Goal: Task Accomplishment & Management: Complete application form

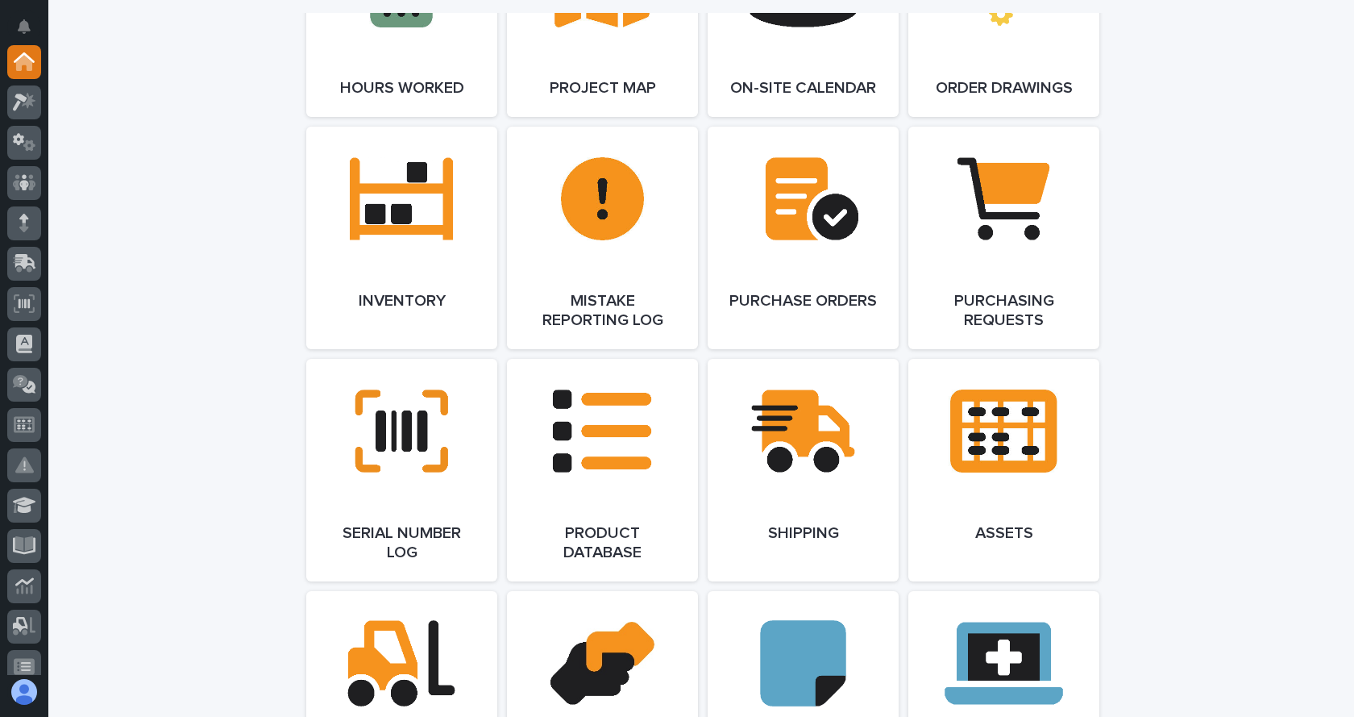
scroll to position [1935, 0]
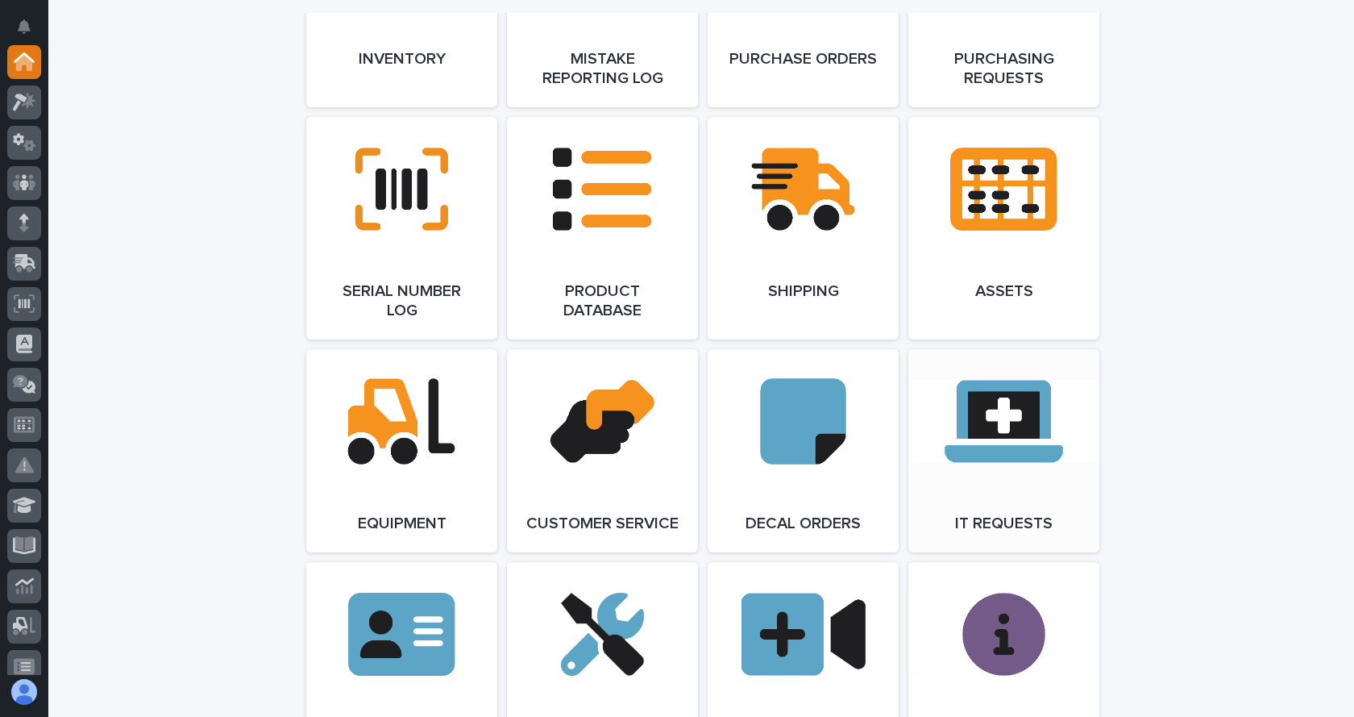
click at [1011, 471] on link "Open Link" at bounding box center [1004, 450] width 191 height 203
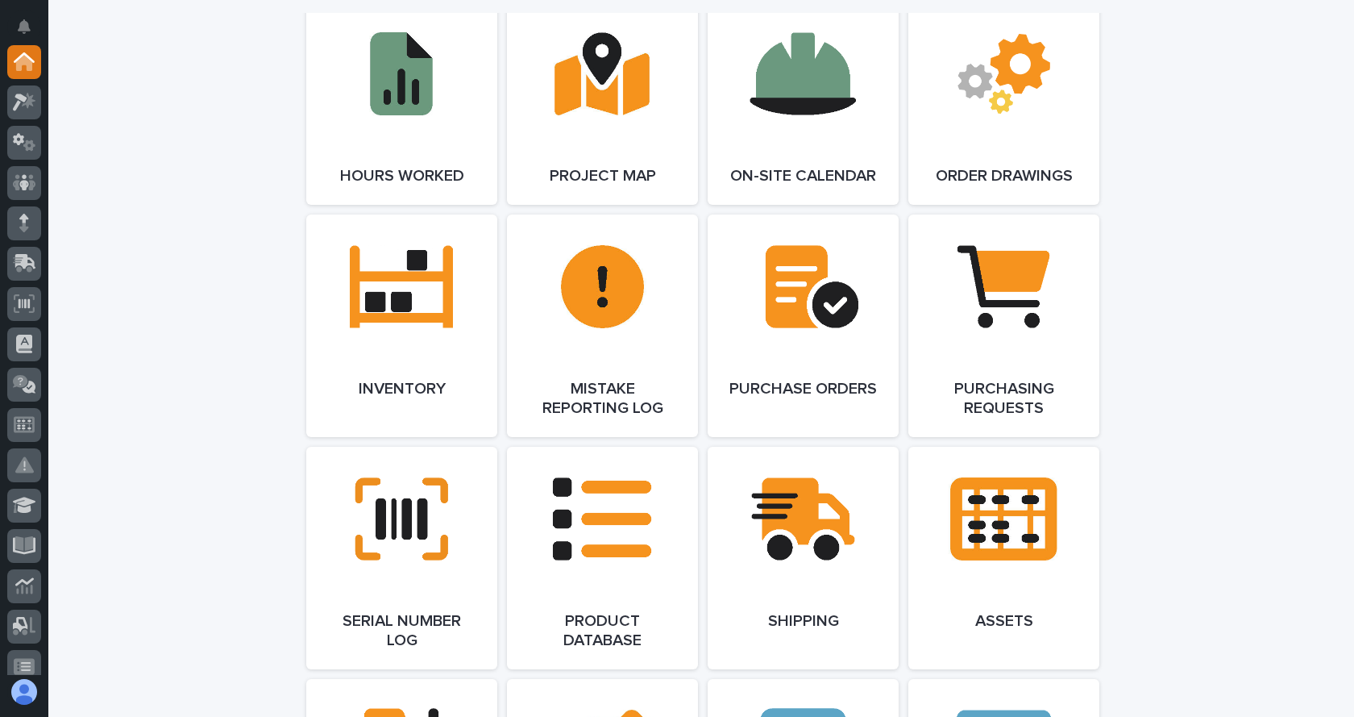
scroll to position [1370, 0]
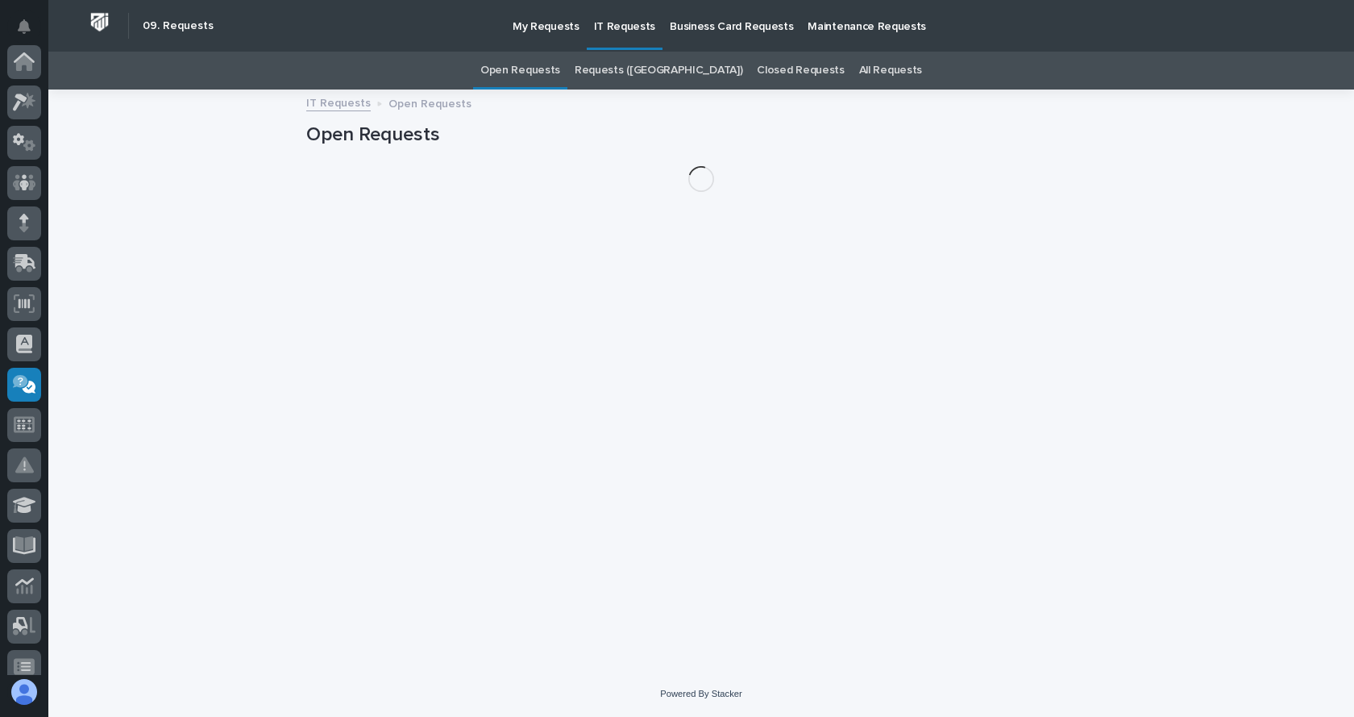
scroll to position [322, 0]
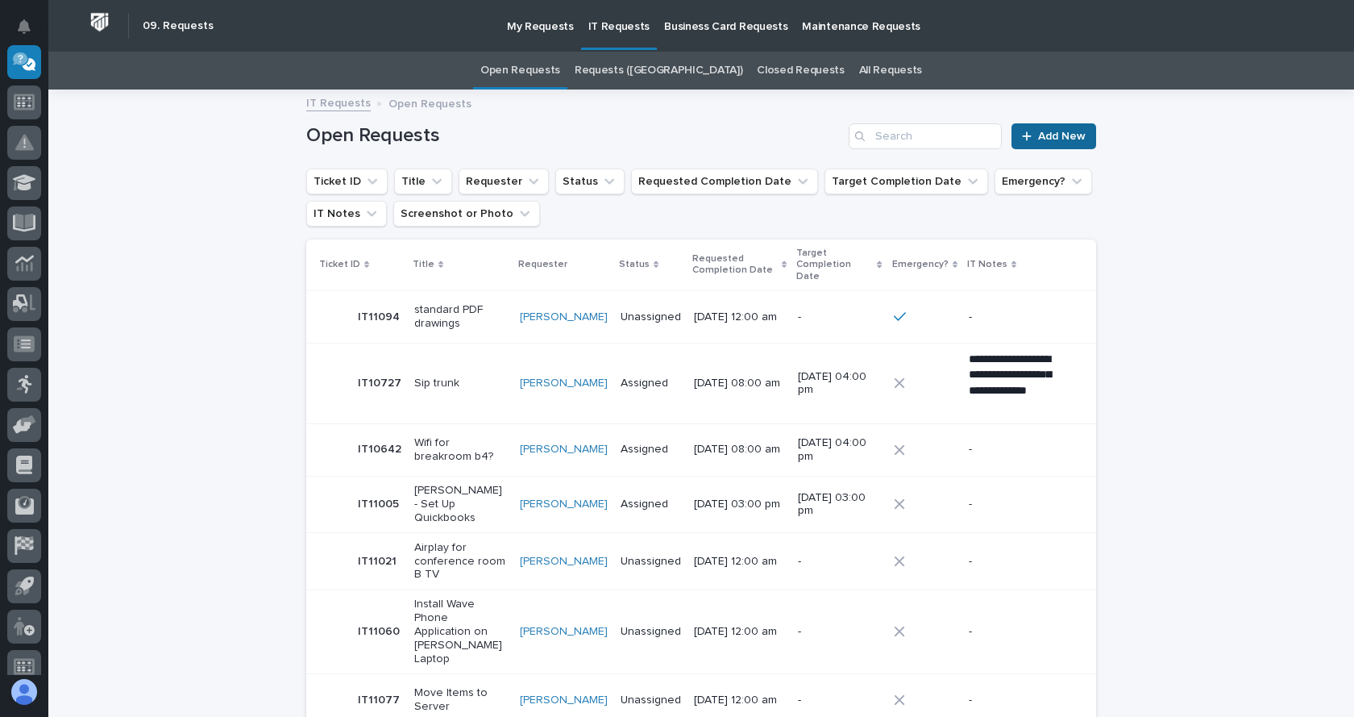
click at [1039, 131] on span "Add New" at bounding box center [1062, 136] width 48 height 11
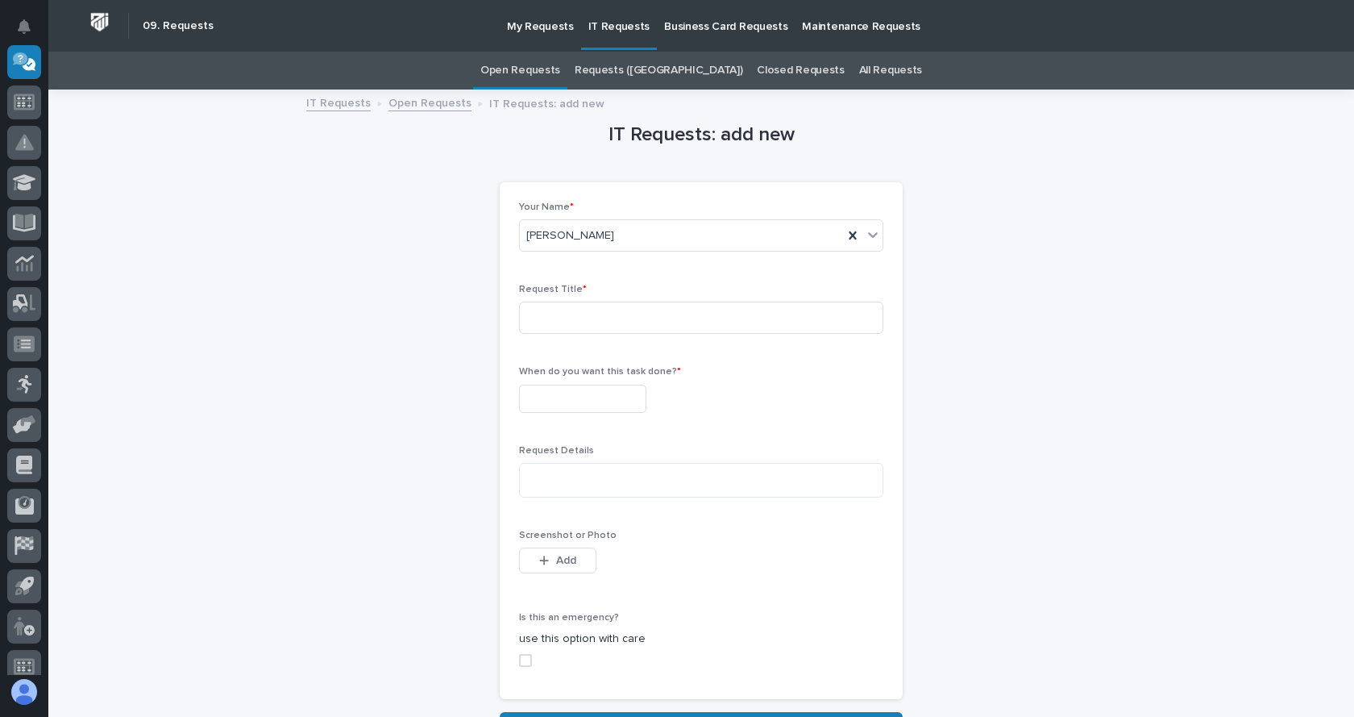
click at [627, 65] on link "Requests ([GEOGRAPHIC_DATA])" at bounding box center [659, 71] width 168 height 38
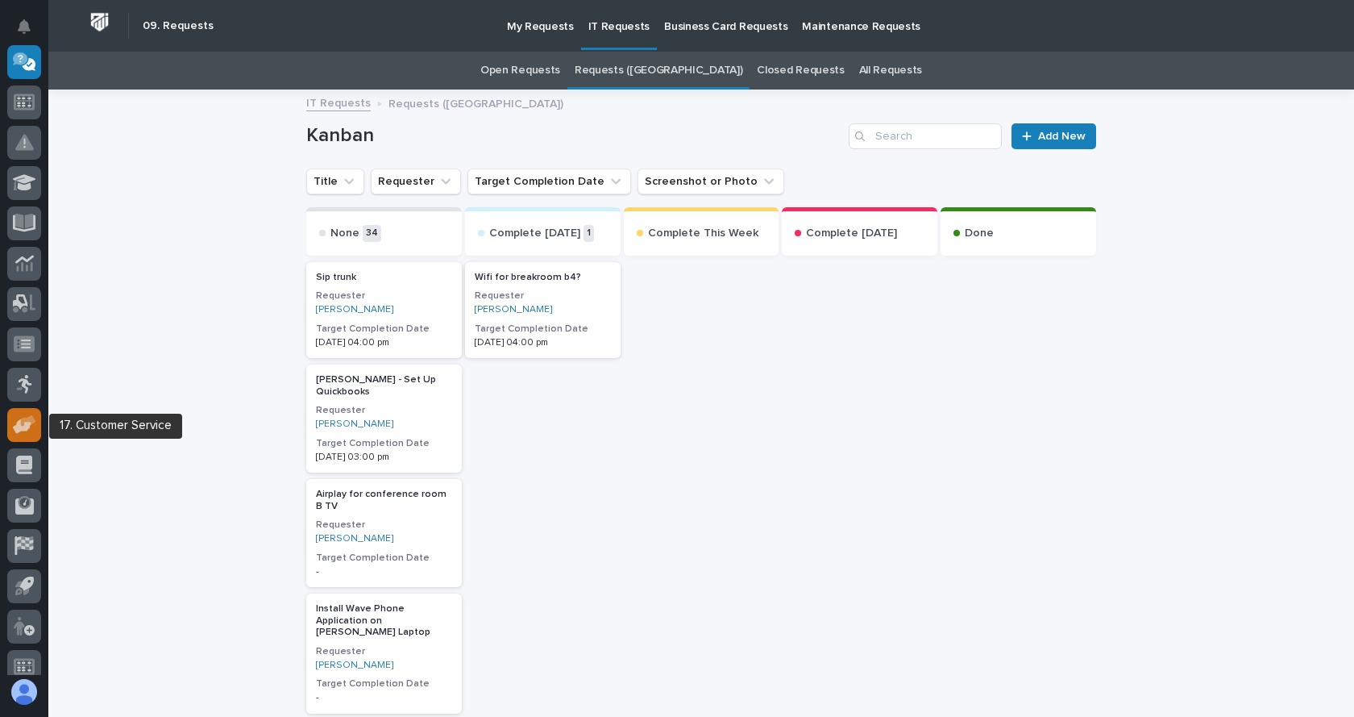
click at [31, 422] on icon at bounding box center [28, 419] width 15 height 11
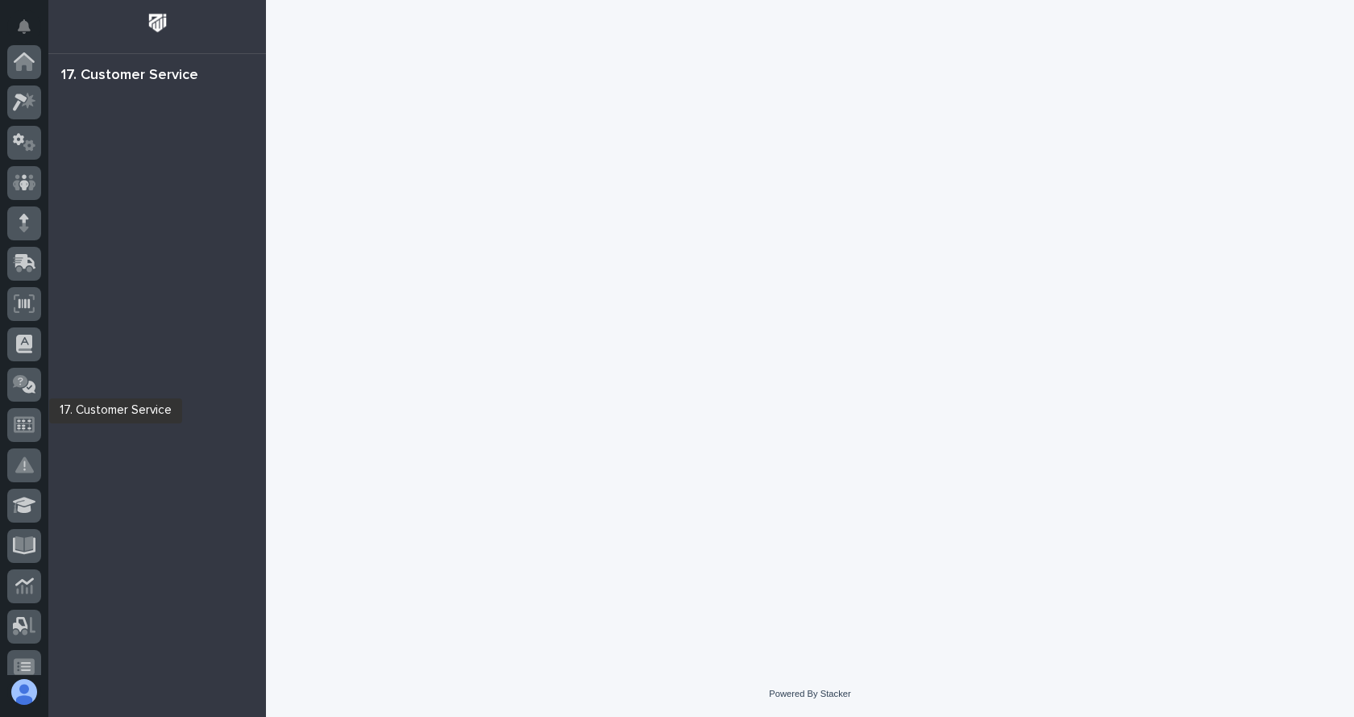
scroll to position [338, 0]
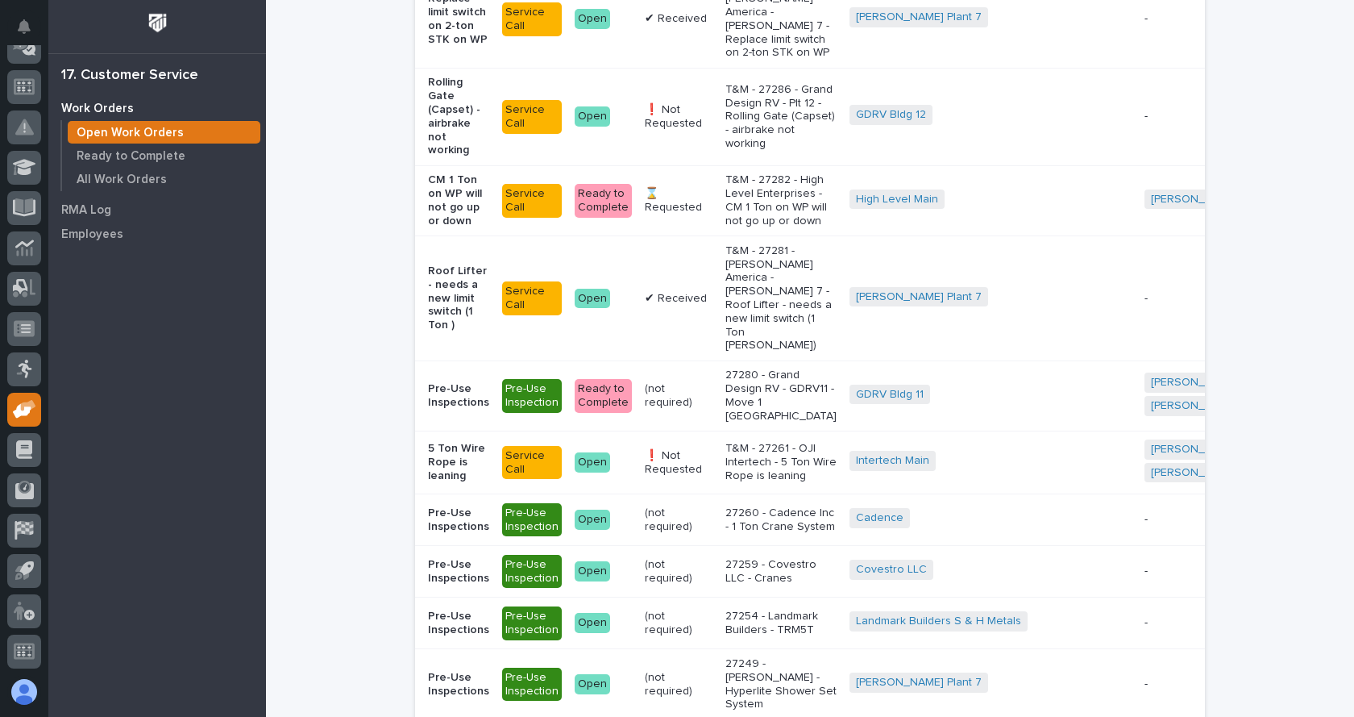
scroll to position [806, 0]
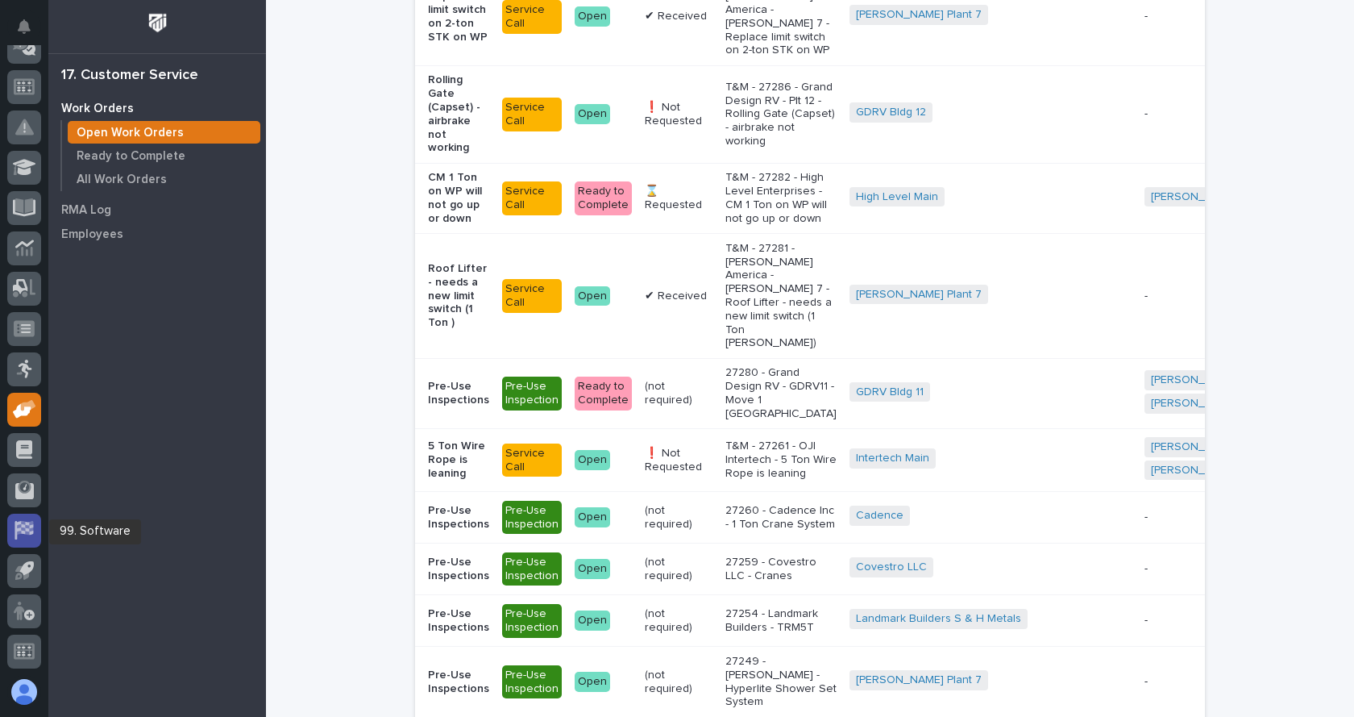
click at [31, 528] on icon at bounding box center [25, 528] width 16 height 14
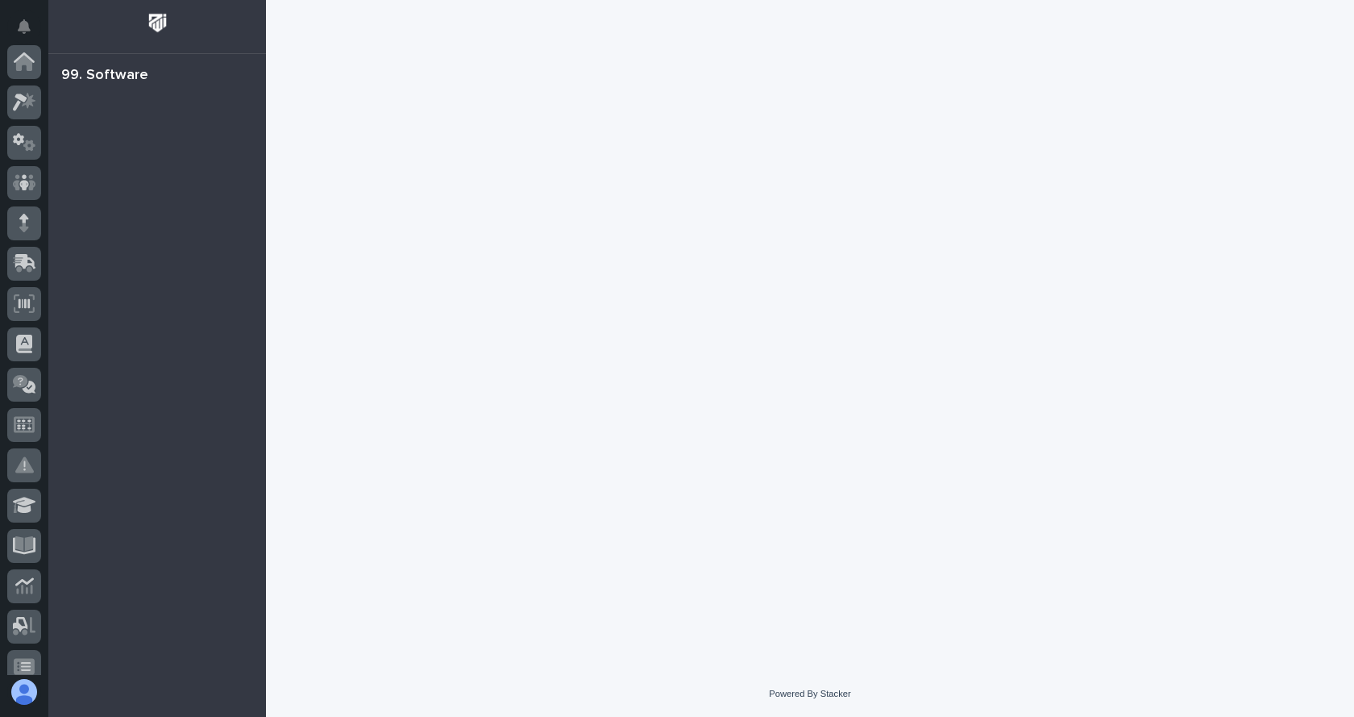
scroll to position [338, 0]
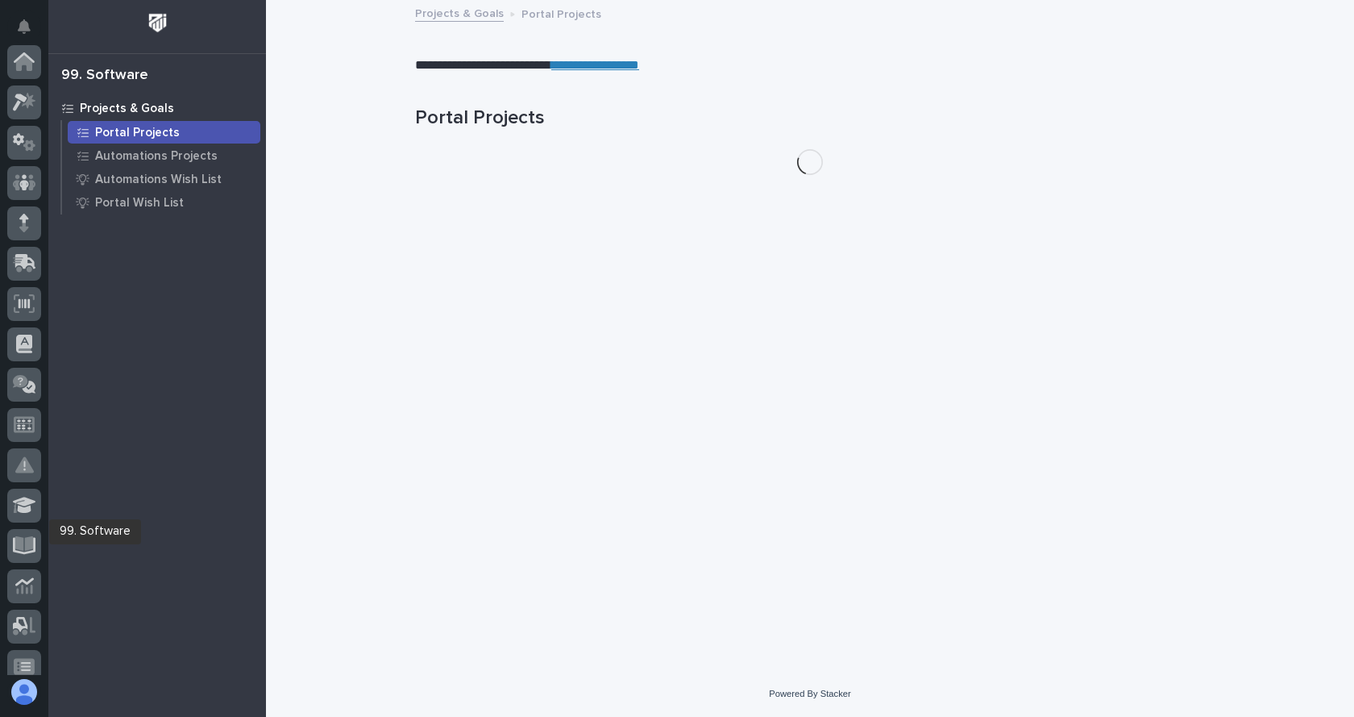
scroll to position [338, 0]
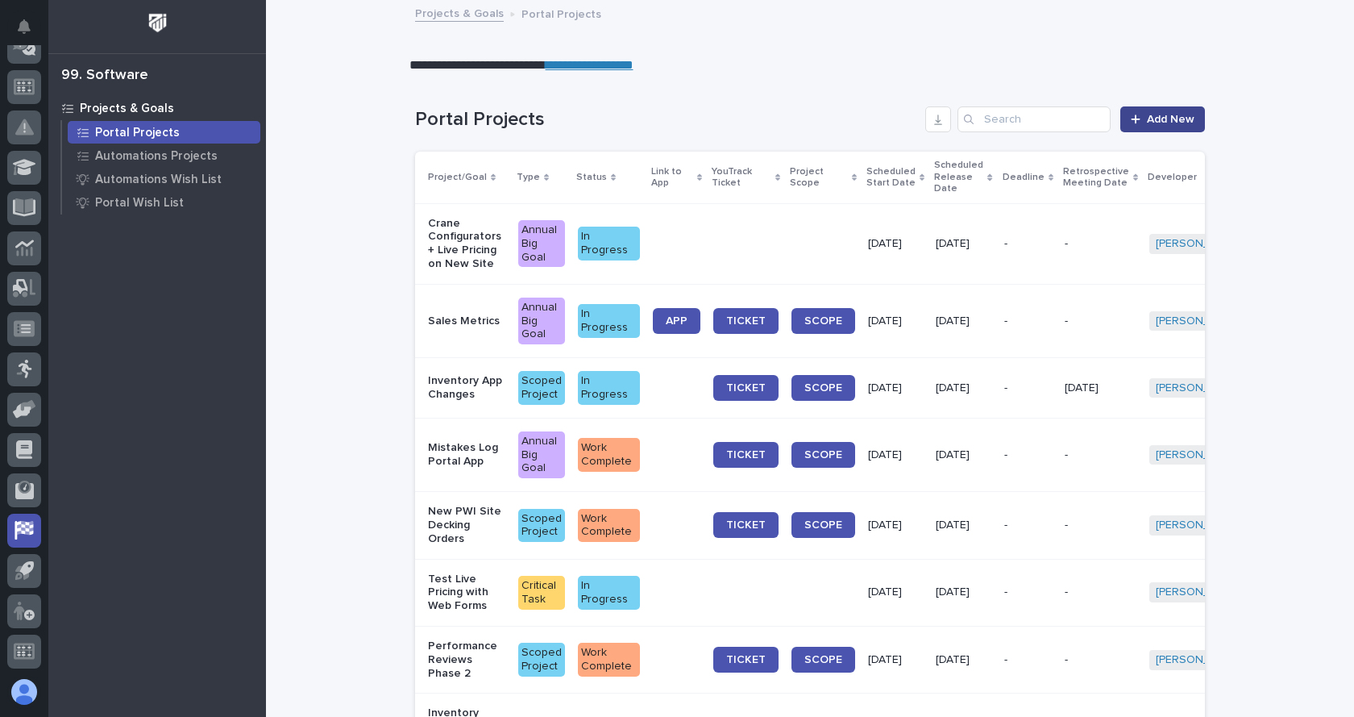
click at [1153, 116] on span "Add New" at bounding box center [1171, 119] width 48 height 11
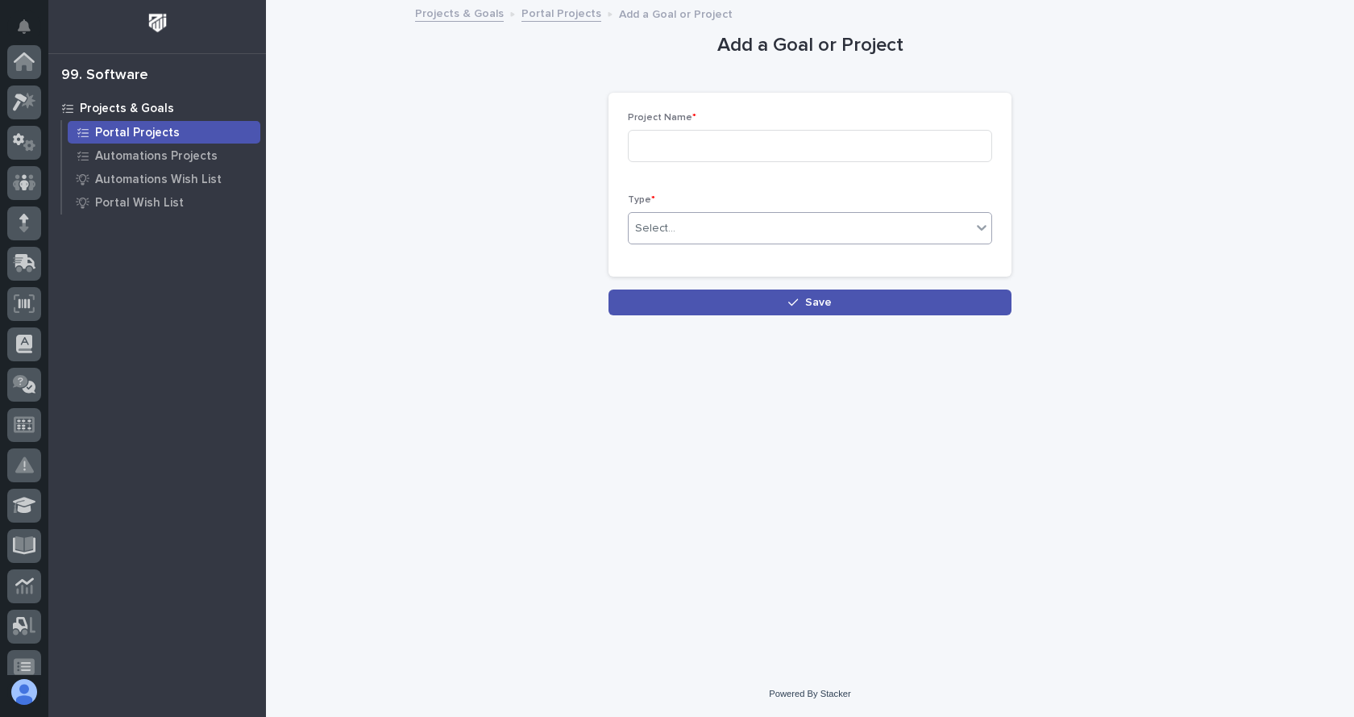
scroll to position [338, 0]
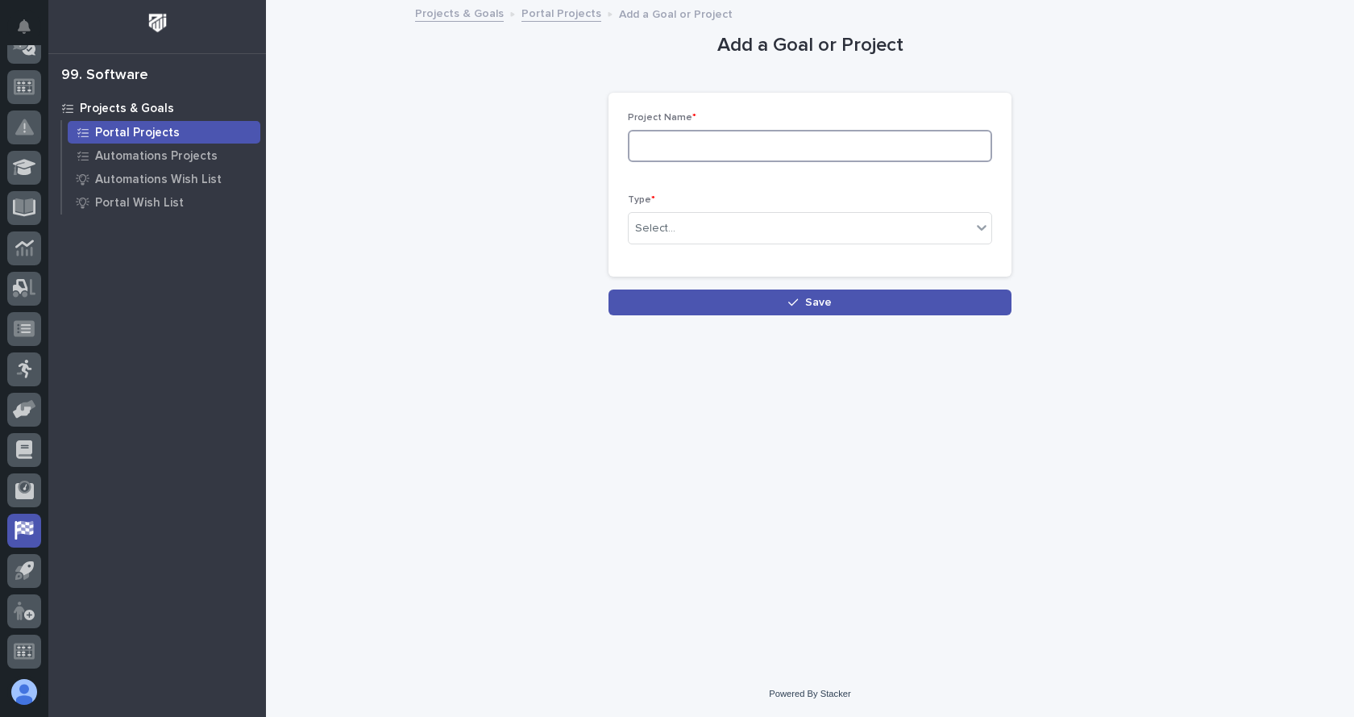
click at [676, 146] on input at bounding box center [810, 146] width 364 height 32
type input "Fuel station inspection check list"
click at [798, 190] on div "Project Name * Fuel station inspection check list Type * Select..." at bounding box center [810, 185] width 364 height 146
click at [723, 234] on div "Select..." at bounding box center [800, 228] width 343 height 27
drag, startPoint x: 815, startPoint y: 141, endPoint x: 633, endPoint y: 139, distance: 182.2
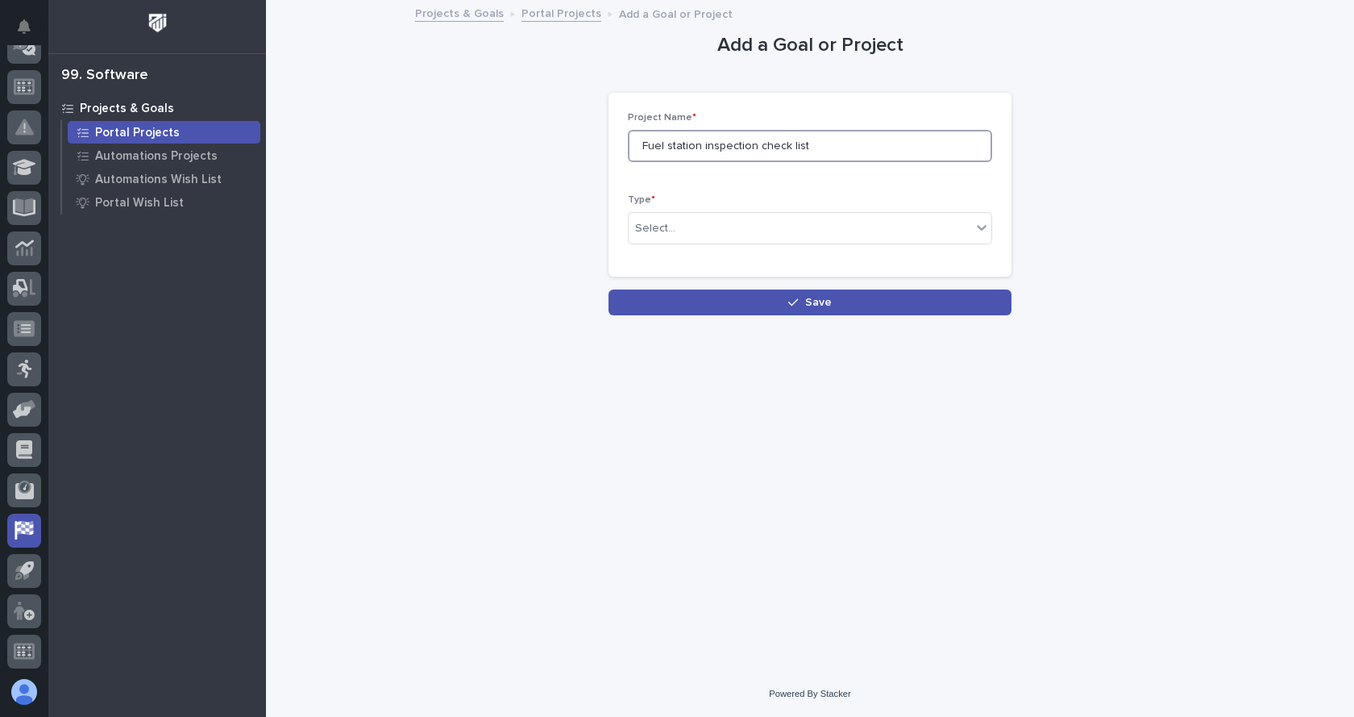
click at [633, 139] on input "Fuel station inspection check list" at bounding box center [810, 146] width 364 height 32
click at [494, 90] on div "Add a Goal or Project Loading... Saving… Loading... Saving… Loading... Saving… …" at bounding box center [810, 159] width 790 height 314
click at [983, 230] on icon at bounding box center [982, 227] width 16 height 16
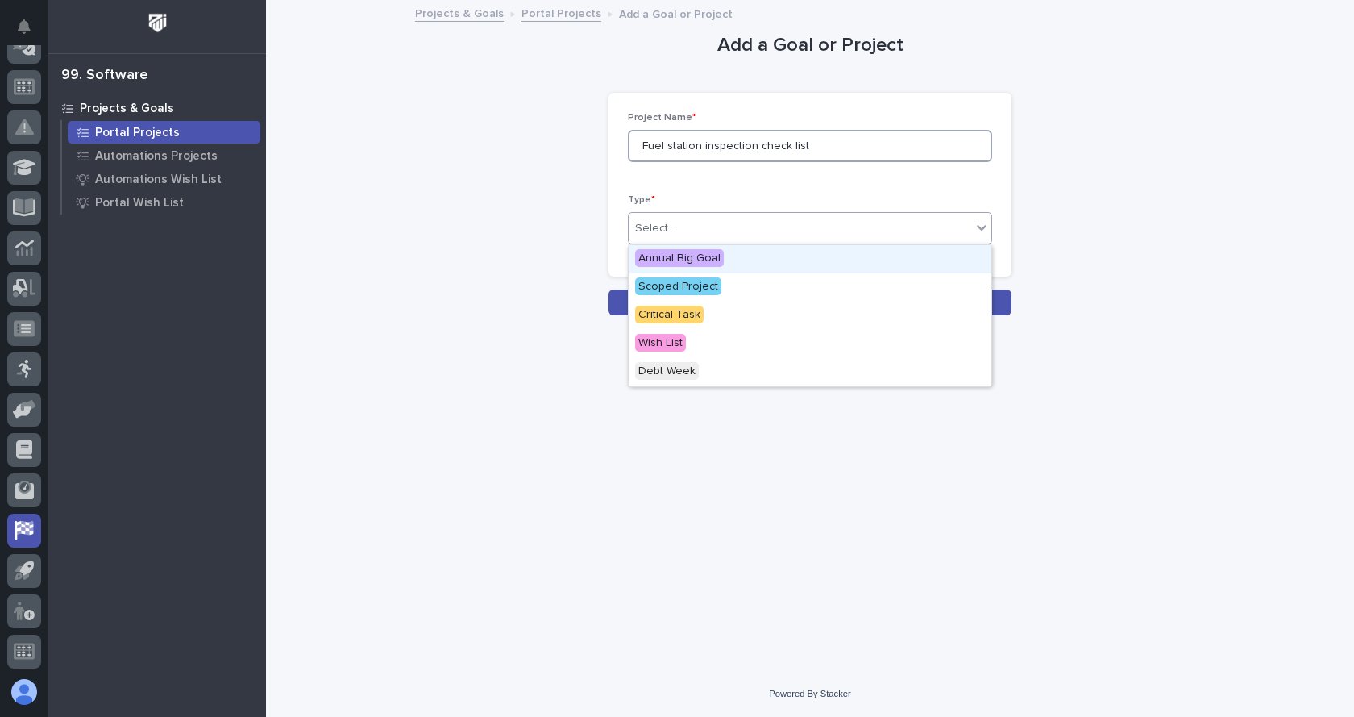
click at [815, 151] on input "Fuel station inspection check list" at bounding box center [810, 146] width 364 height 32
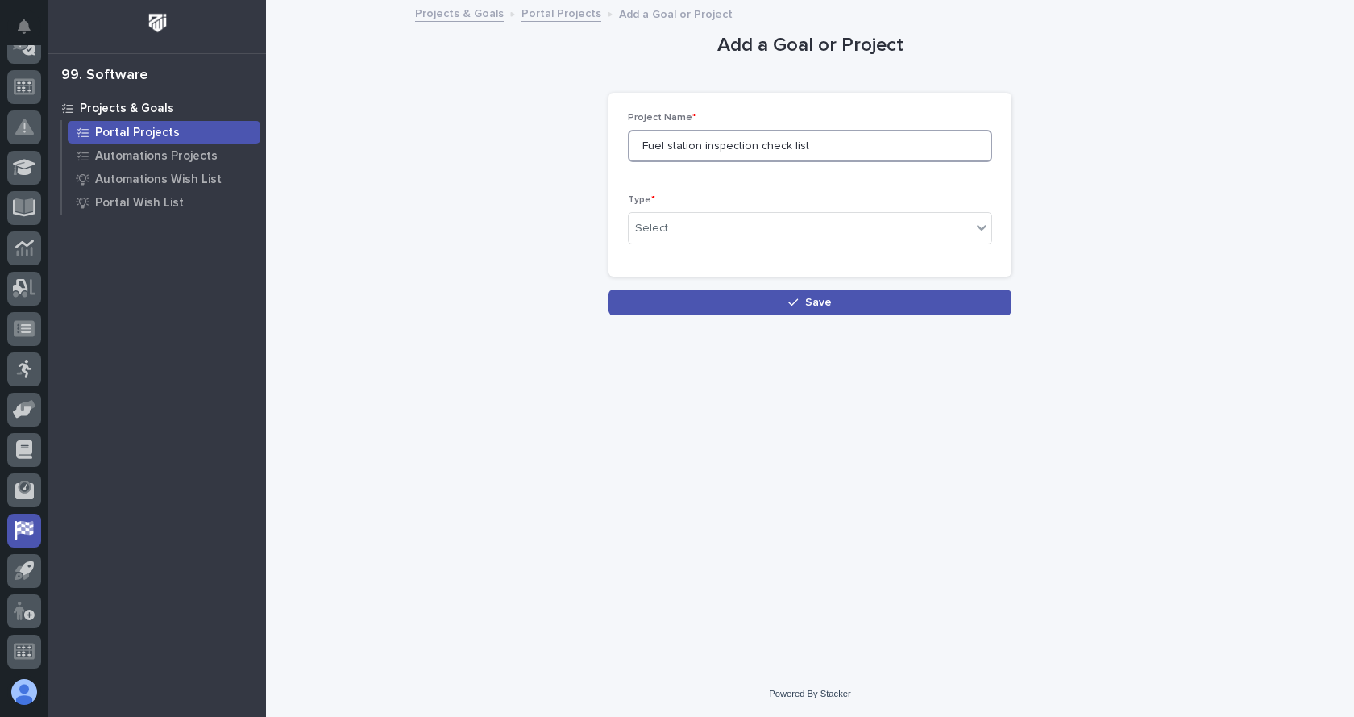
drag, startPoint x: 816, startPoint y: 149, endPoint x: 587, endPoint y: 146, distance: 229.0
click at [590, 148] on div "Add a Goal or Project Loading... Saving… Loading... Saving… Loading... Saving… …" at bounding box center [810, 159] width 790 height 314
click at [131, 149] on p "Automations Projects" at bounding box center [156, 156] width 123 height 15
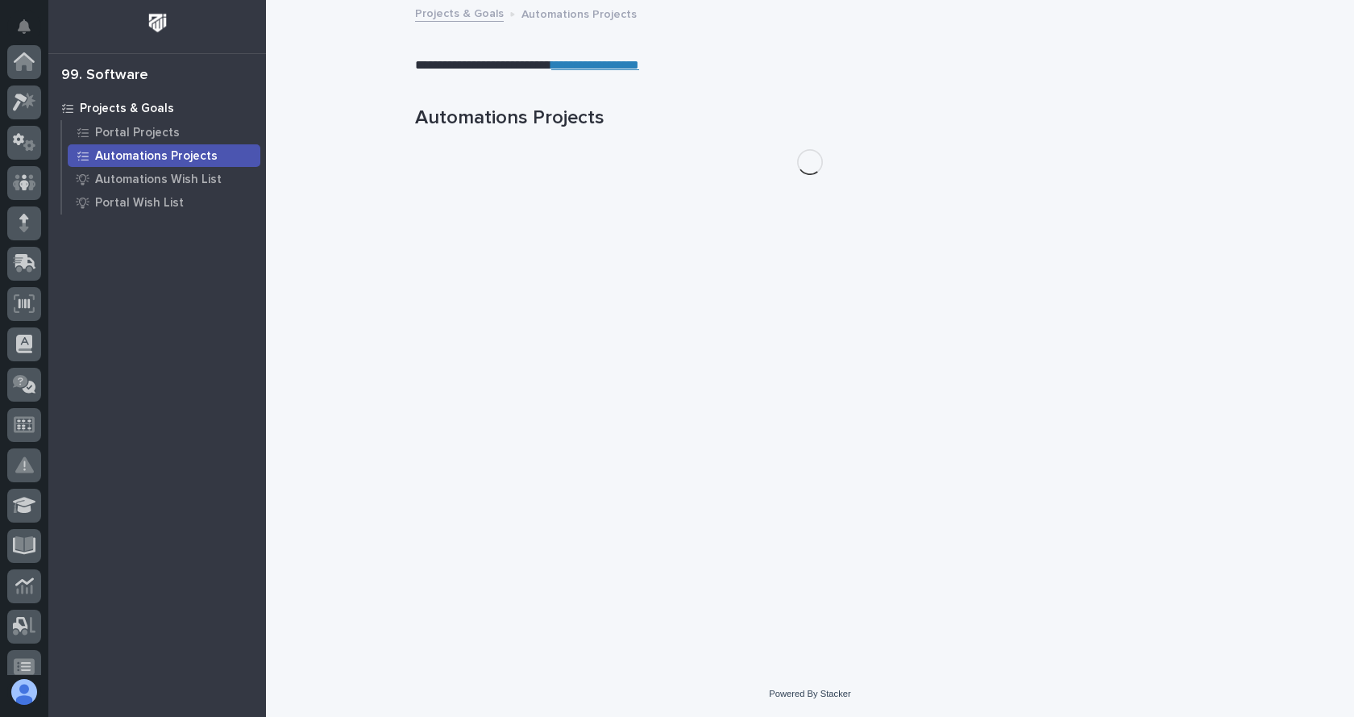
scroll to position [338, 0]
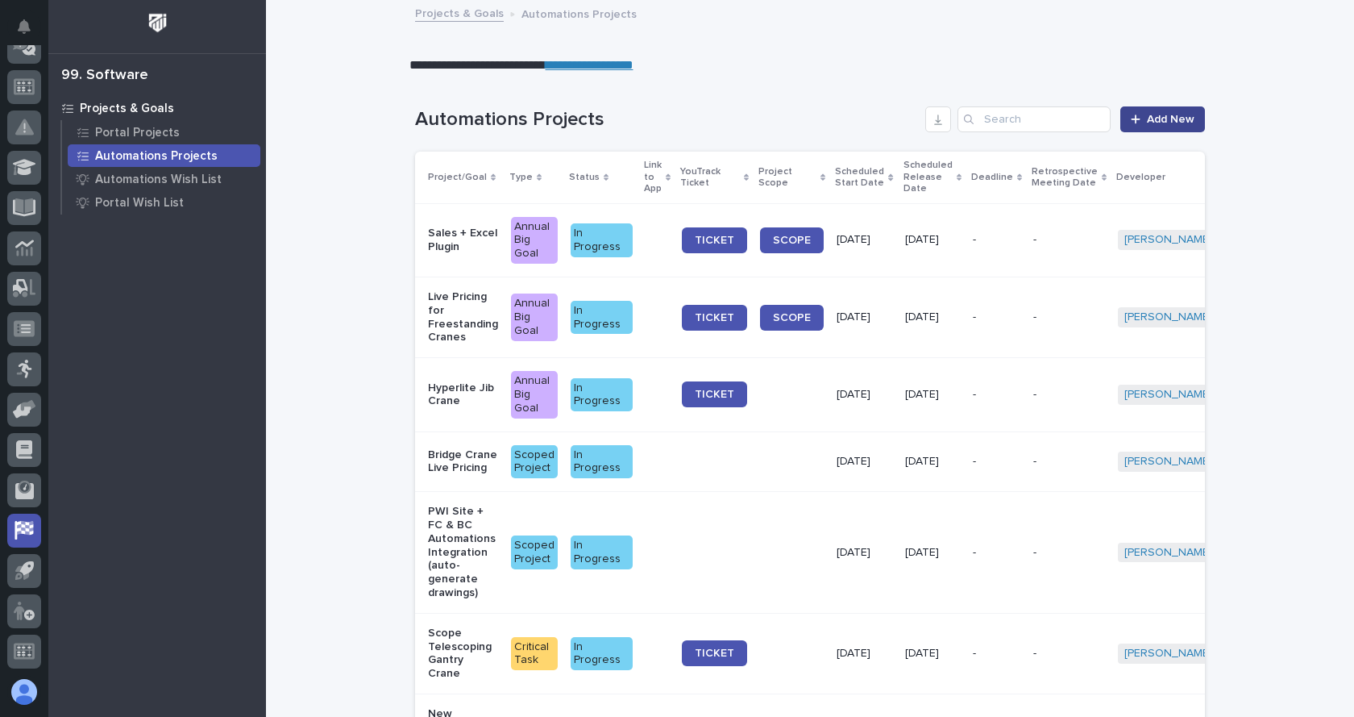
click at [1190, 121] on link "Add New" at bounding box center [1163, 119] width 85 height 26
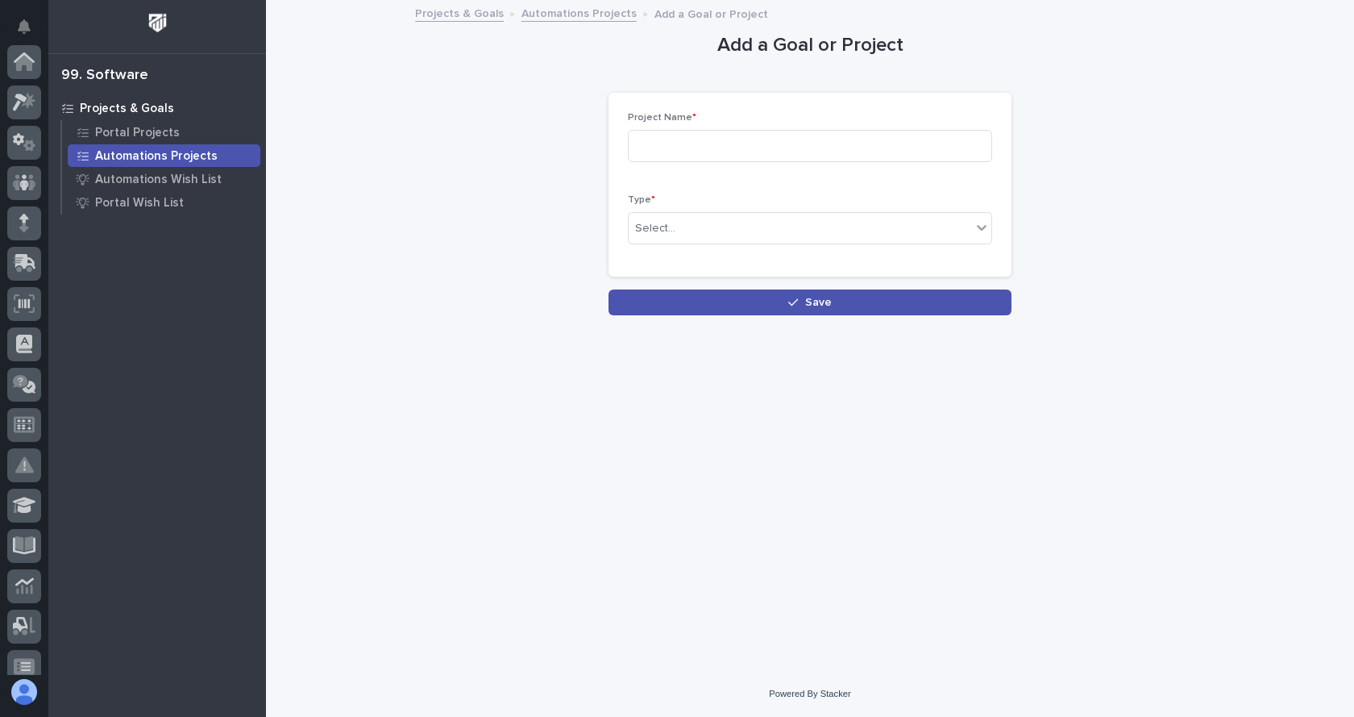
scroll to position [338, 0]
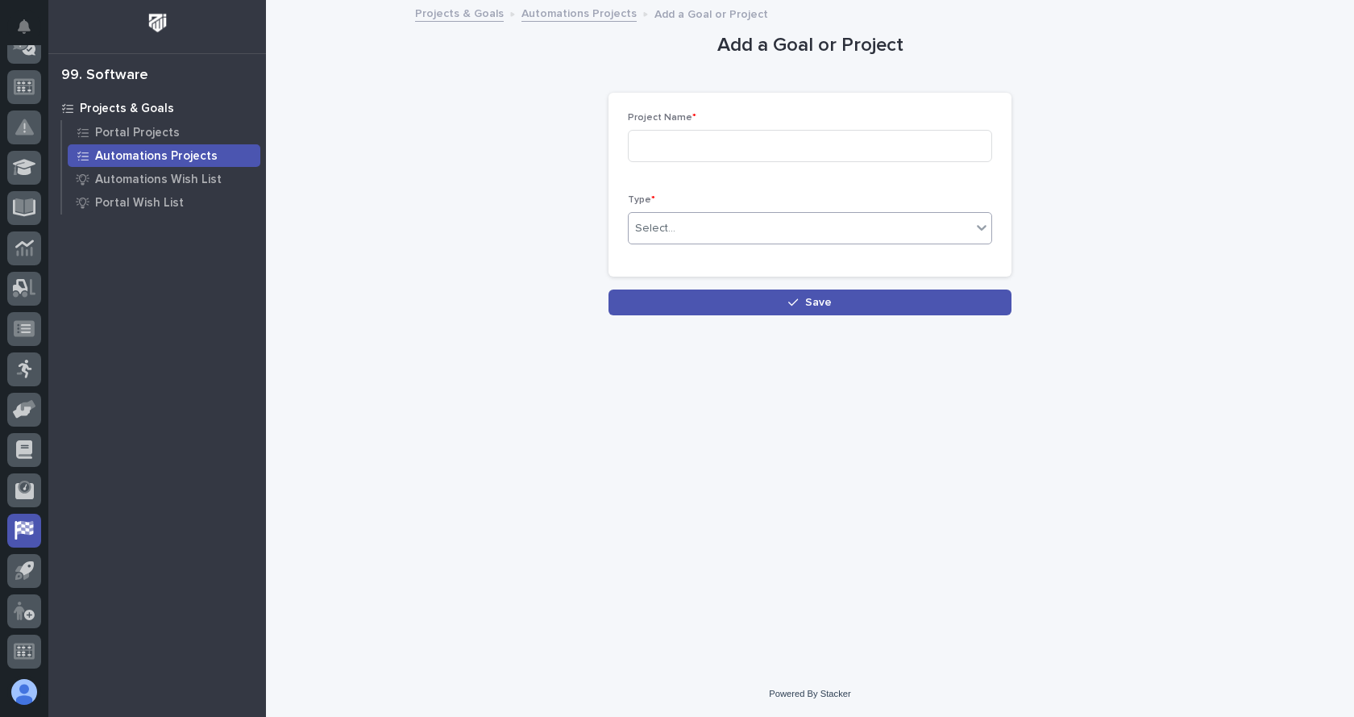
click at [717, 236] on div "Select..." at bounding box center [800, 228] width 343 height 27
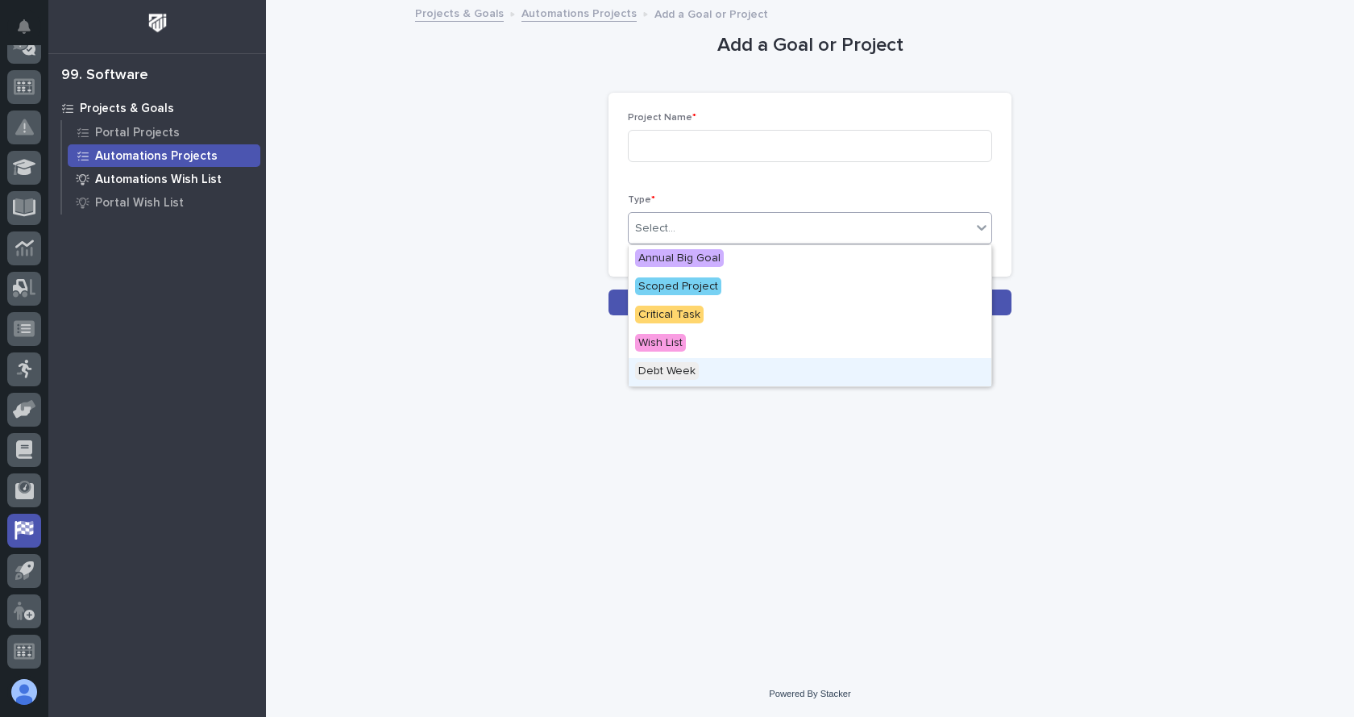
click at [147, 181] on p "Automations Wish List" at bounding box center [158, 180] width 127 height 15
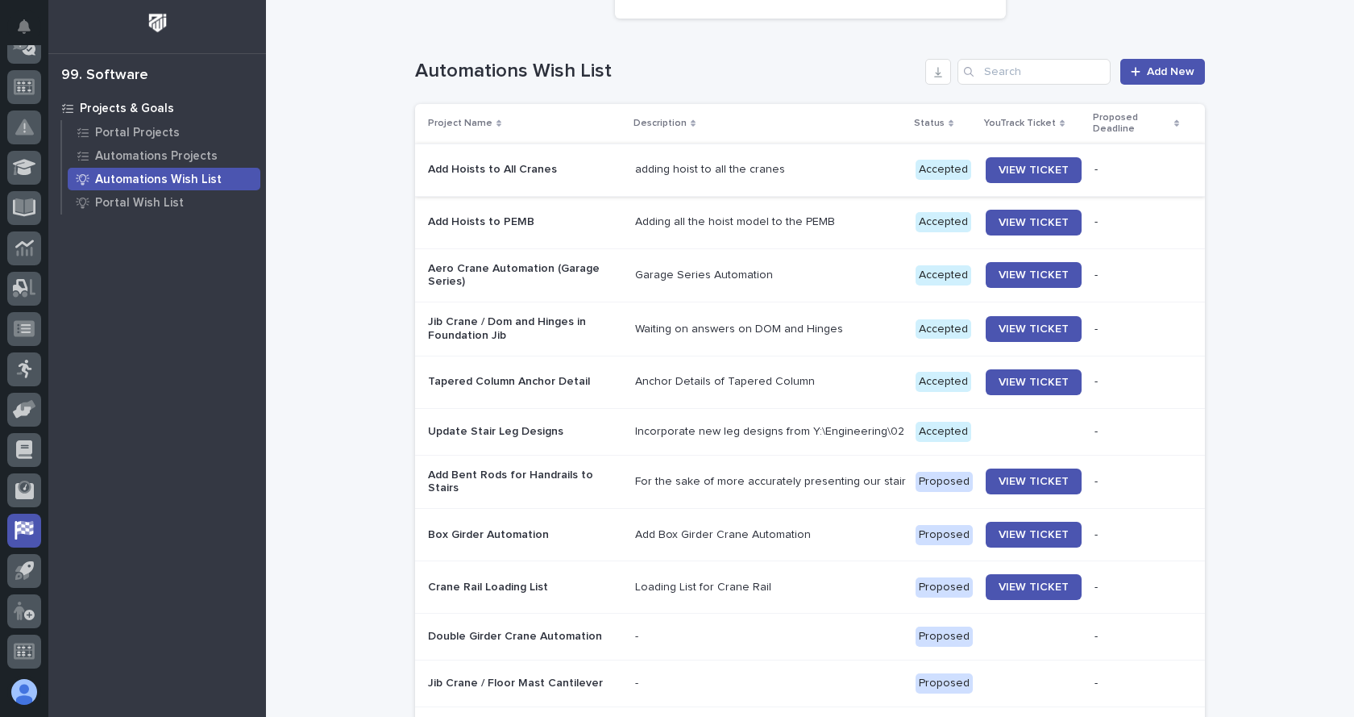
scroll to position [242, 0]
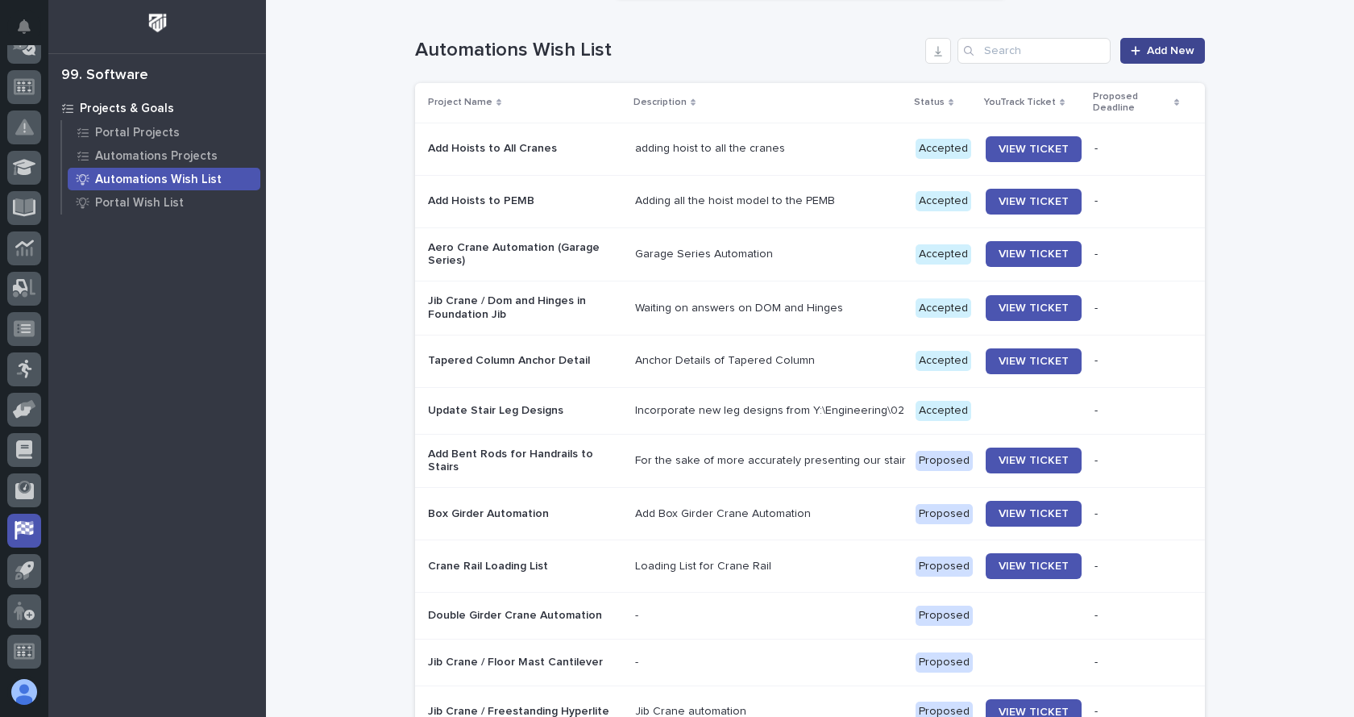
click at [1158, 41] on link "Add New" at bounding box center [1163, 51] width 85 height 26
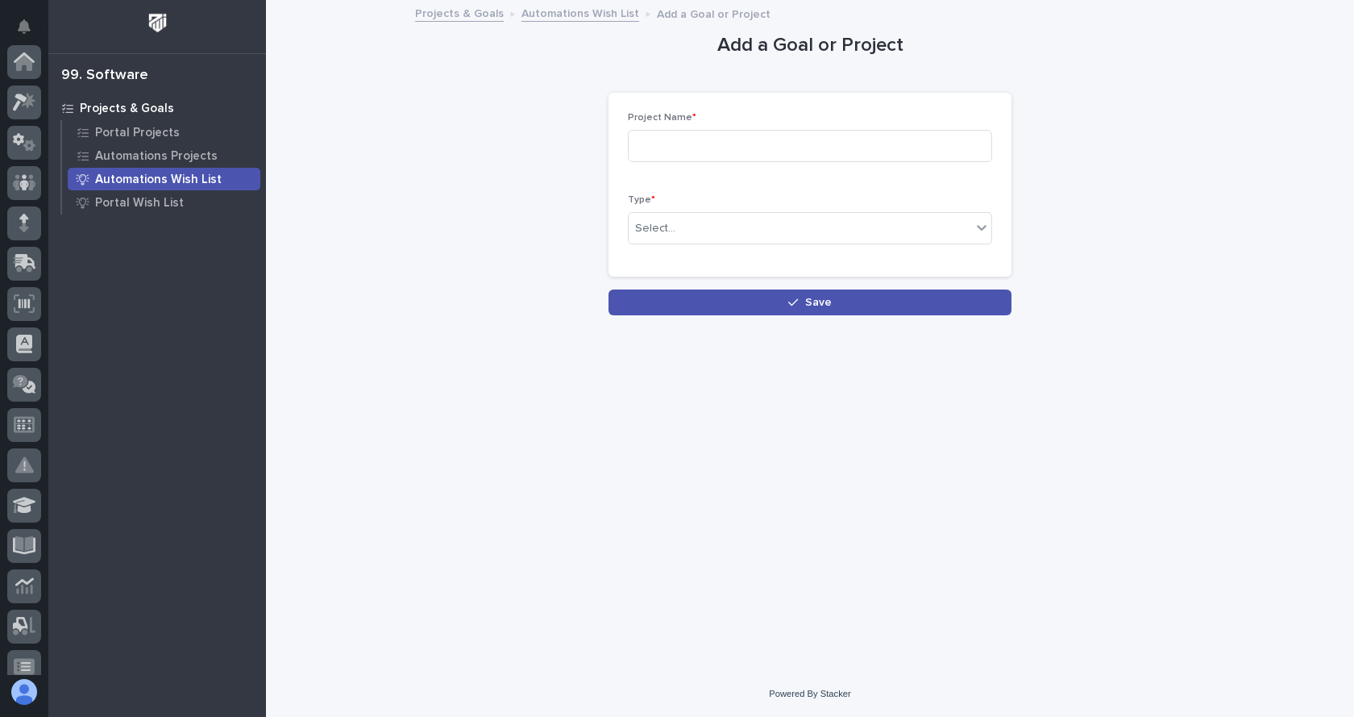
scroll to position [338, 0]
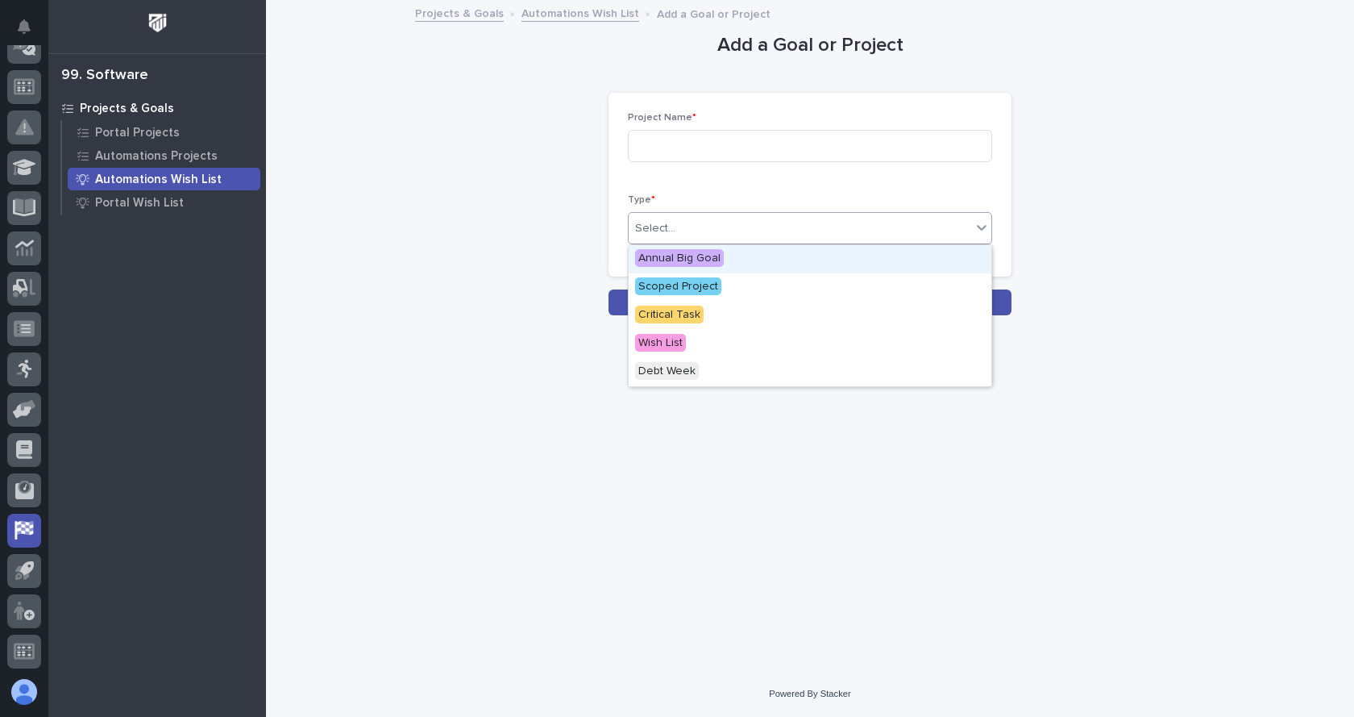
click at [689, 229] on div "Select..." at bounding box center [800, 228] width 343 height 27
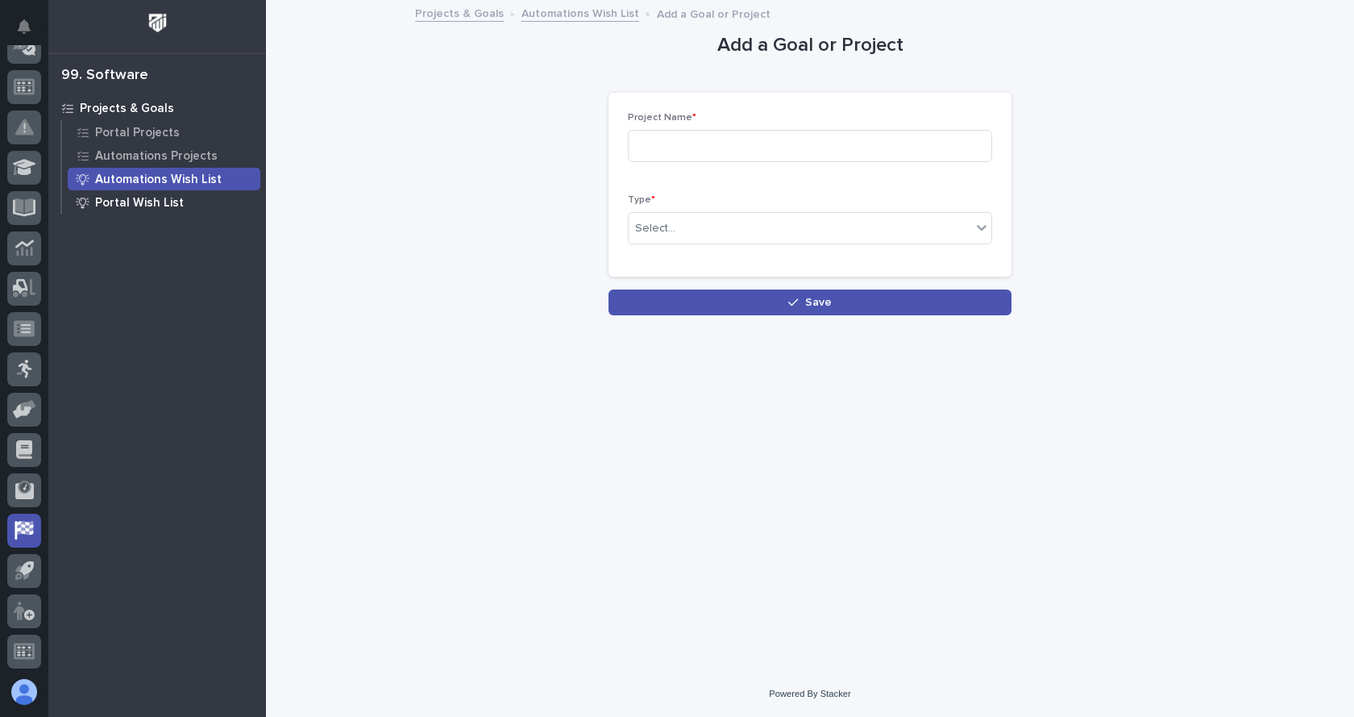
click at [97, 198] on p "Portal Wish List" at bounding box center [139, 203] width 89 height 15
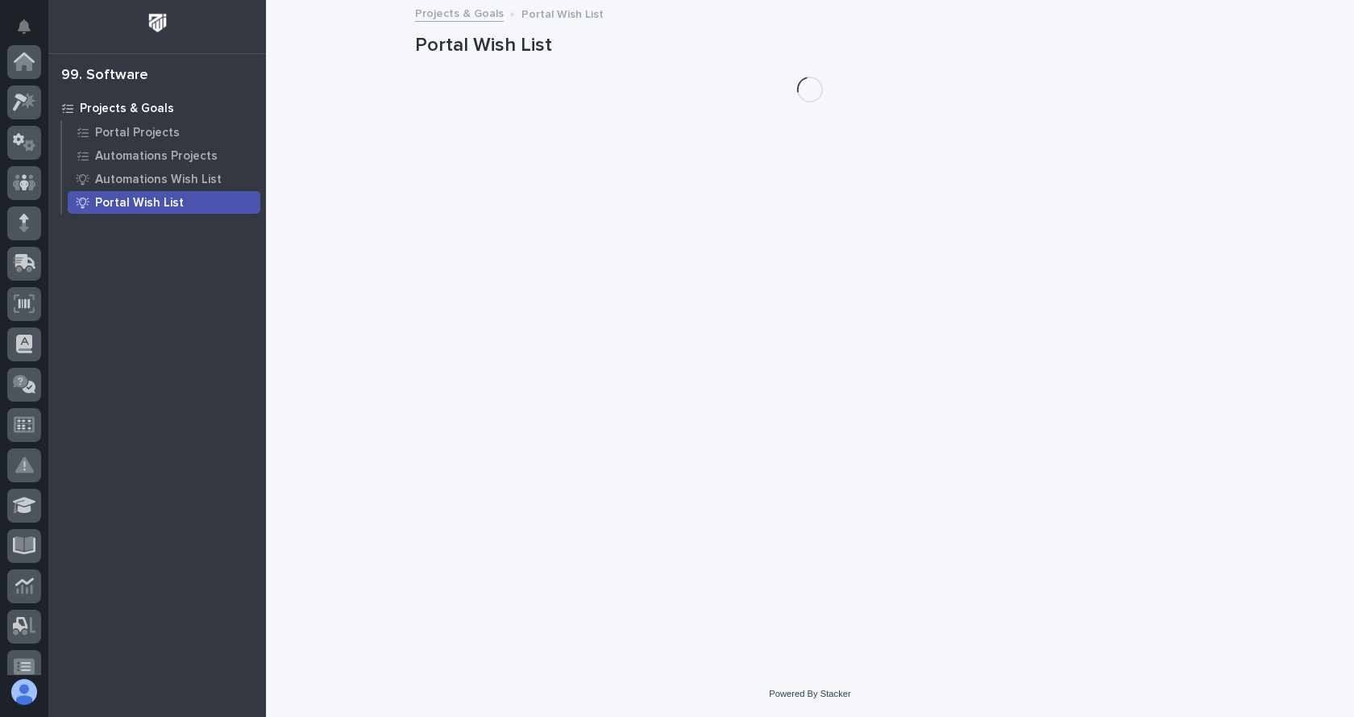
scroll to position [338, 0]
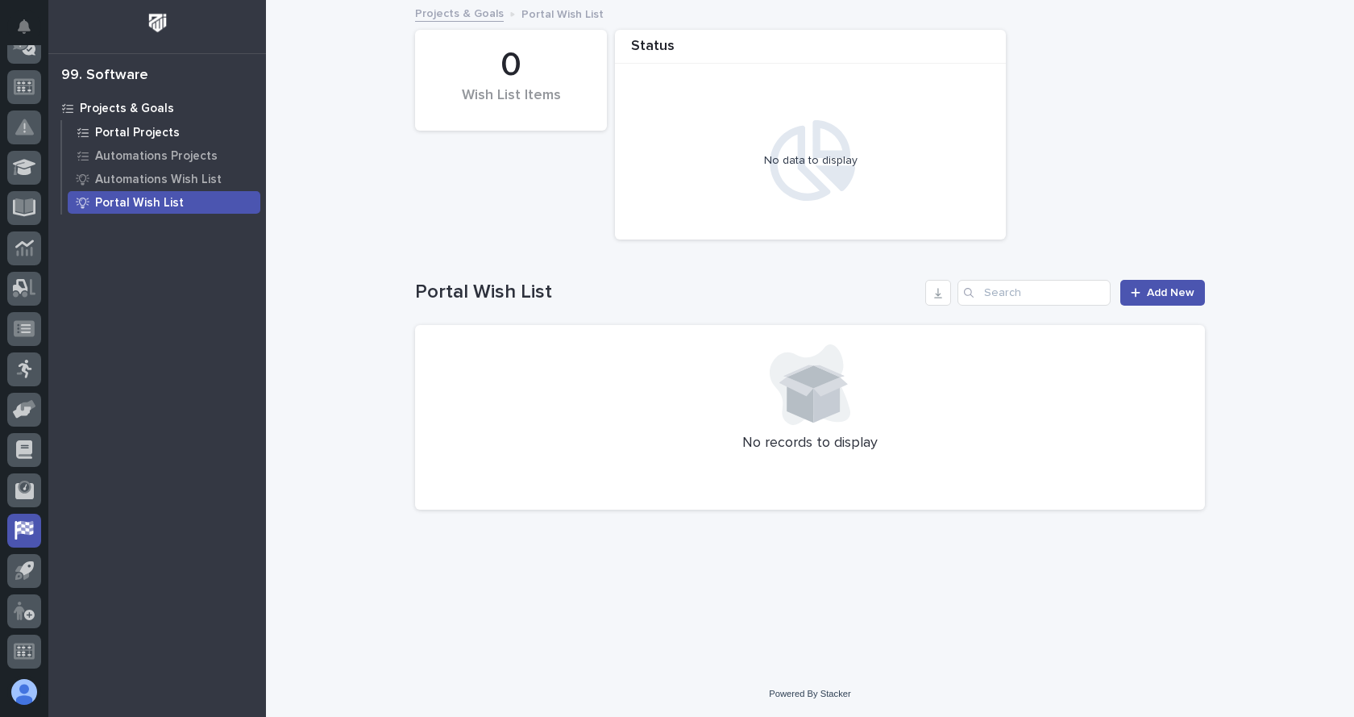
click at [129, 128] on p "Portal Projects" at bounding box center [137, 133] width 85 height 15
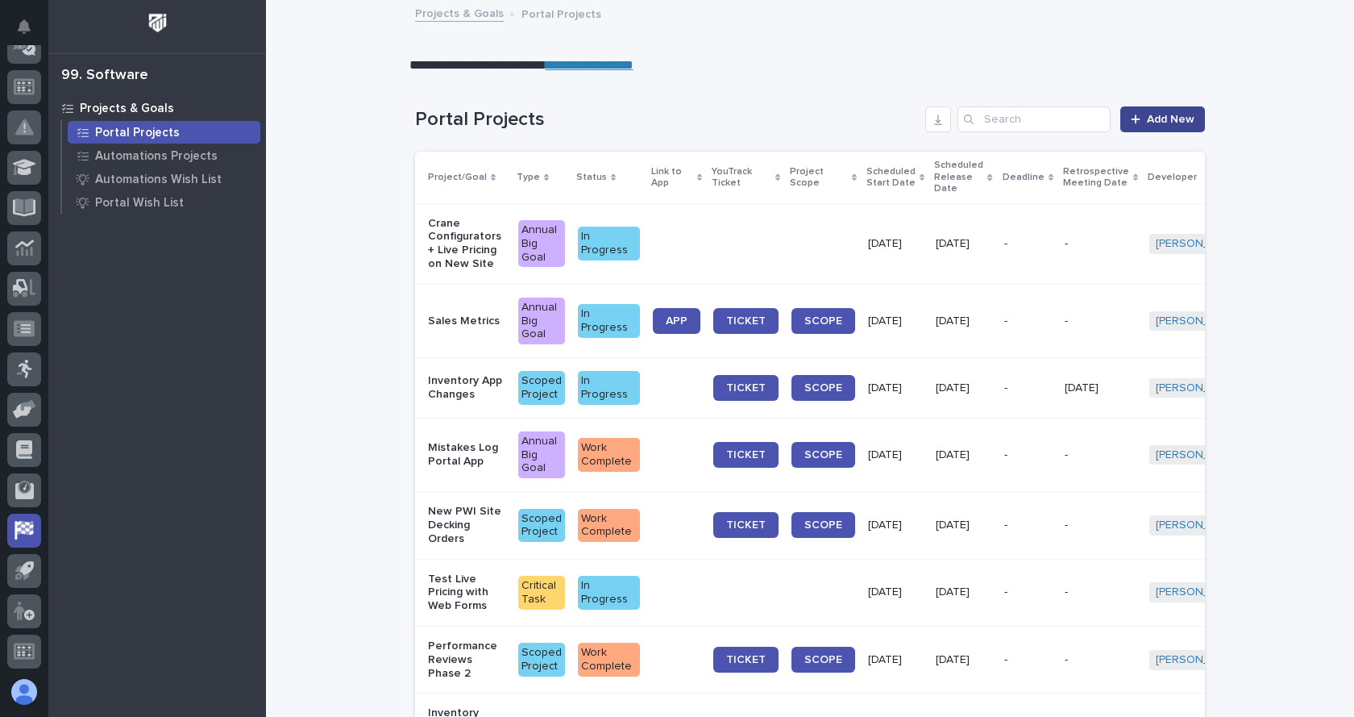
click at [1131, 124] on icon at bounding box center [1136, 119] width 10 height 11
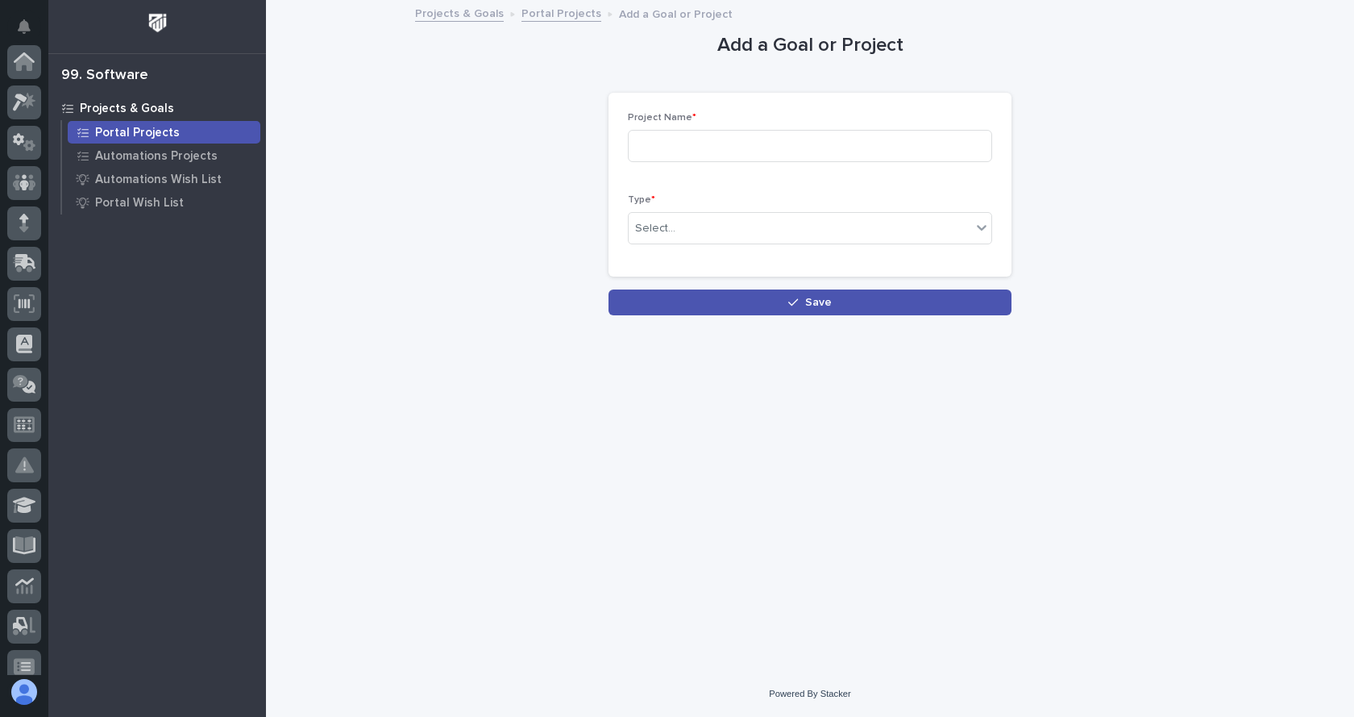
scroll to position [338, 0]
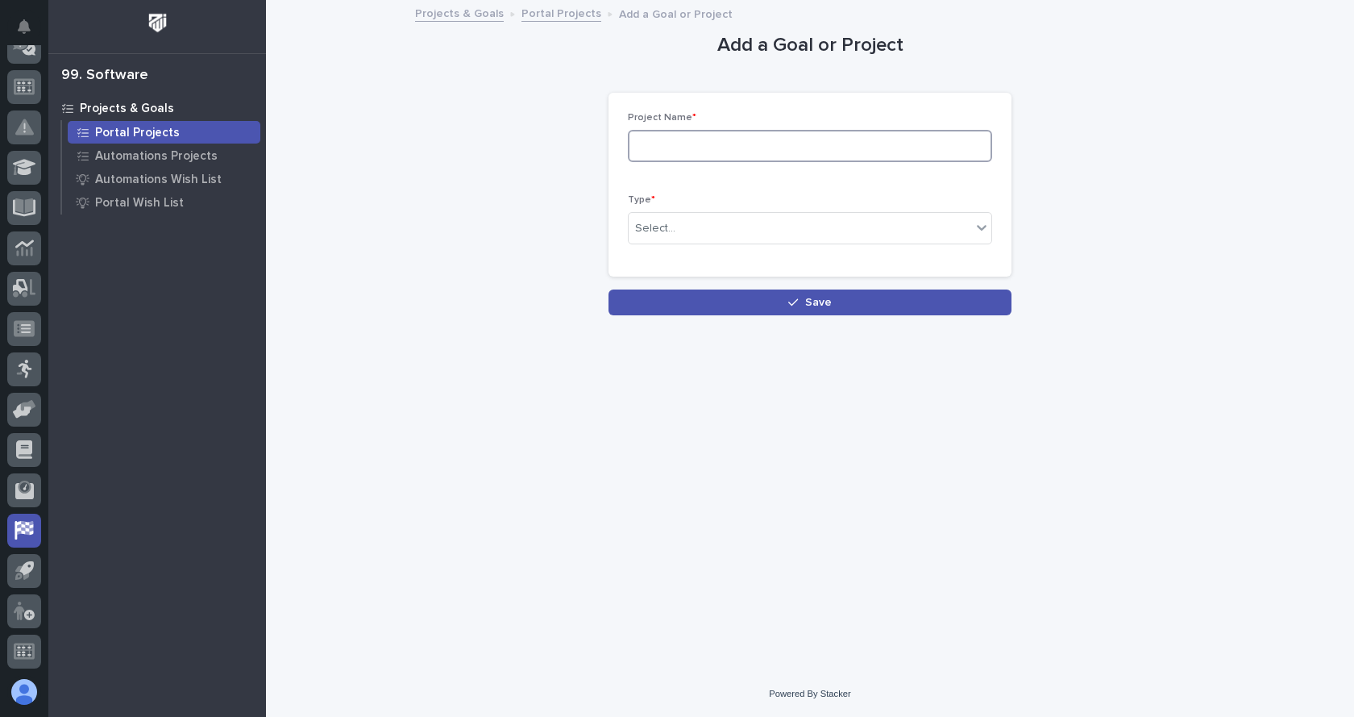
click at [657, 152] on input at bounding box center [810, 146] width 364 height 32
paste input "Fuel station inspection check list"
type input "Fuel station inspection check list"
click at [774, 225] on div "Select..." at bounding box center [800, 228] width 343 height 27
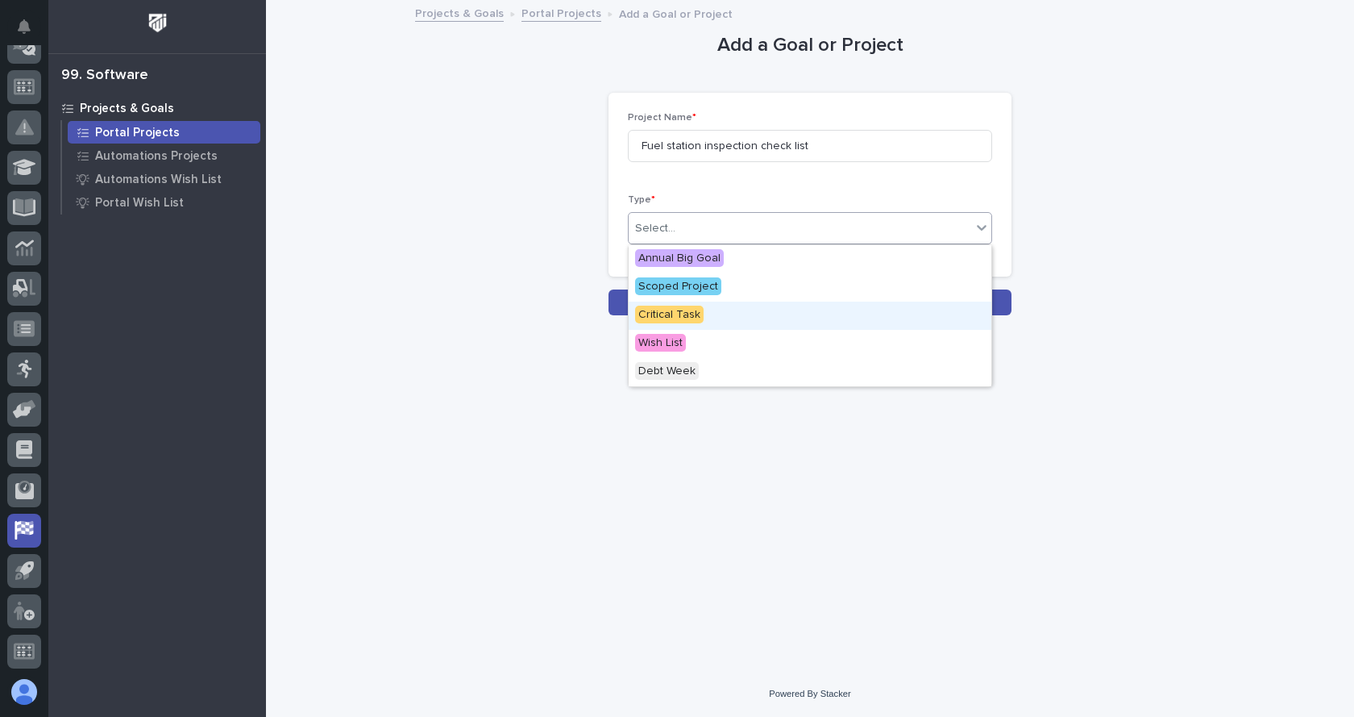
click at [692, 310] on span "Critical Task" at bounding box center [669, 315] width 69 height 18
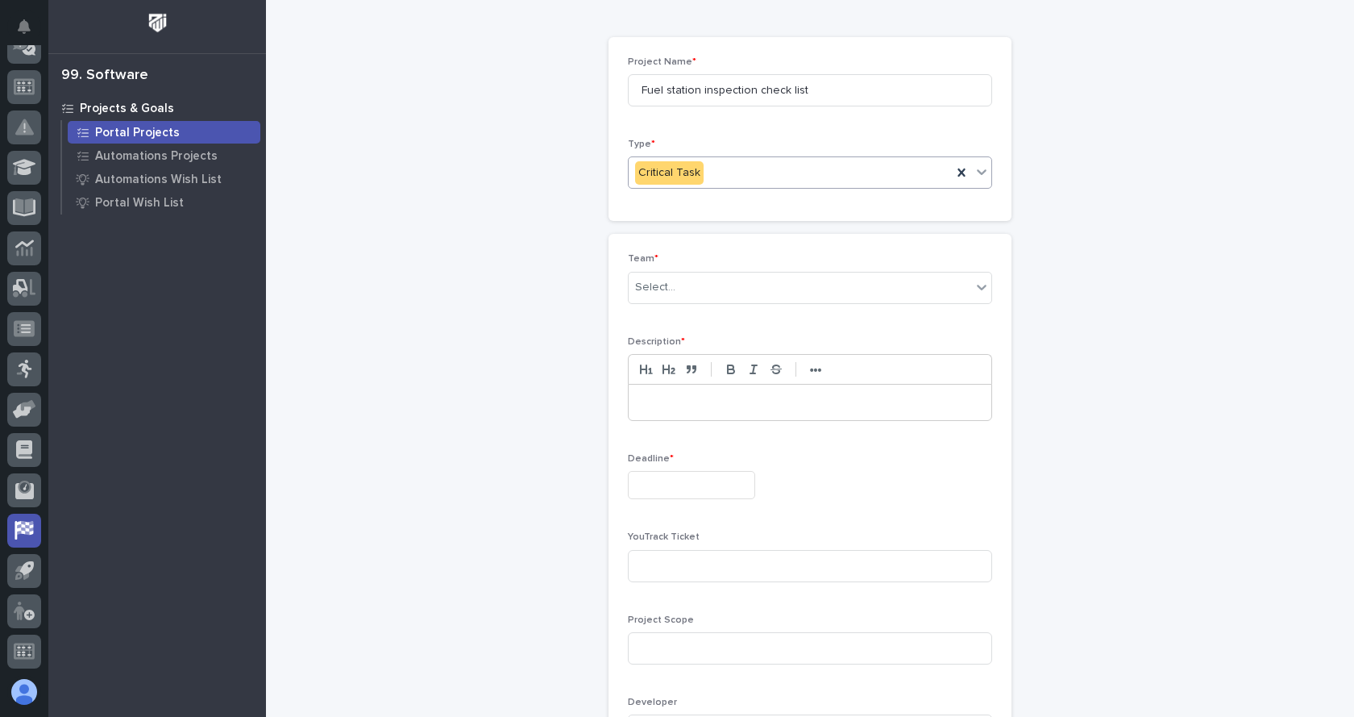
scroll to position [81, 0]
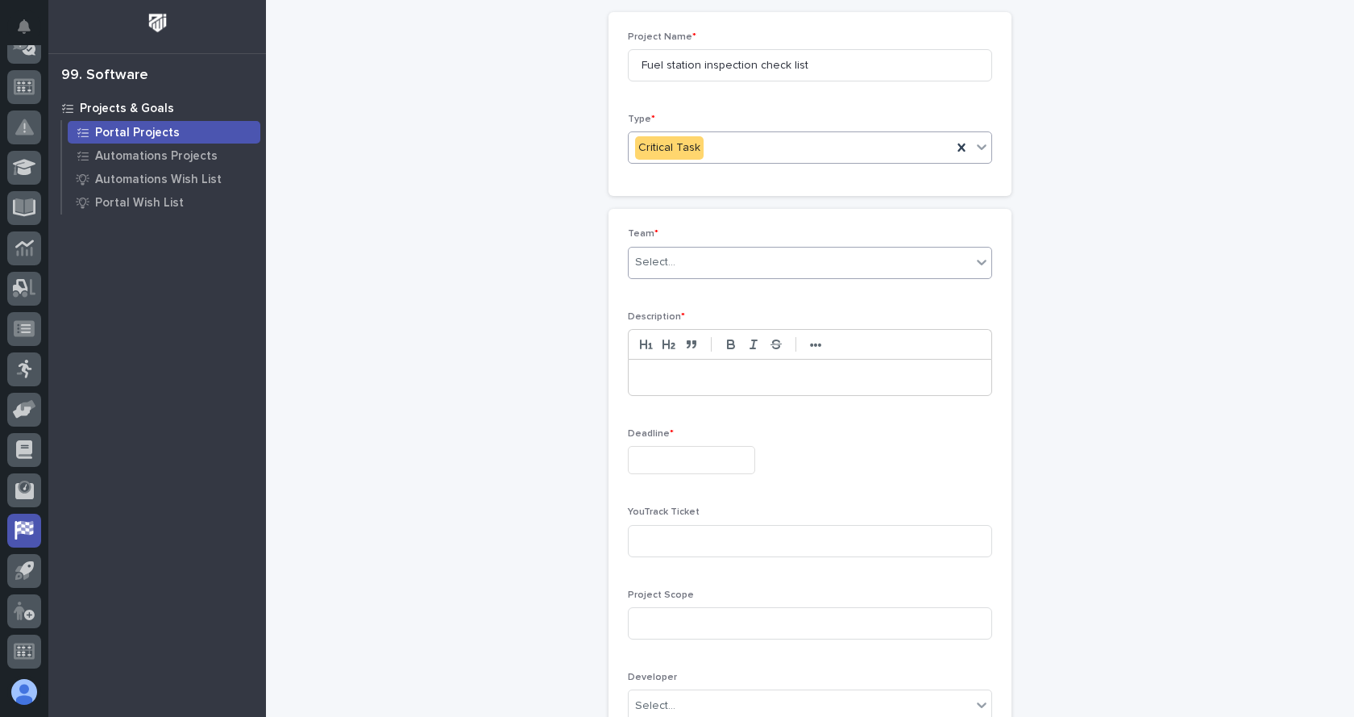
click at [978, 260] on icon at bounding box center [982, 262] width 16 height 16
click at [652, 323] on div "Portal" at bounding box center [804, 322] width 363 height 28
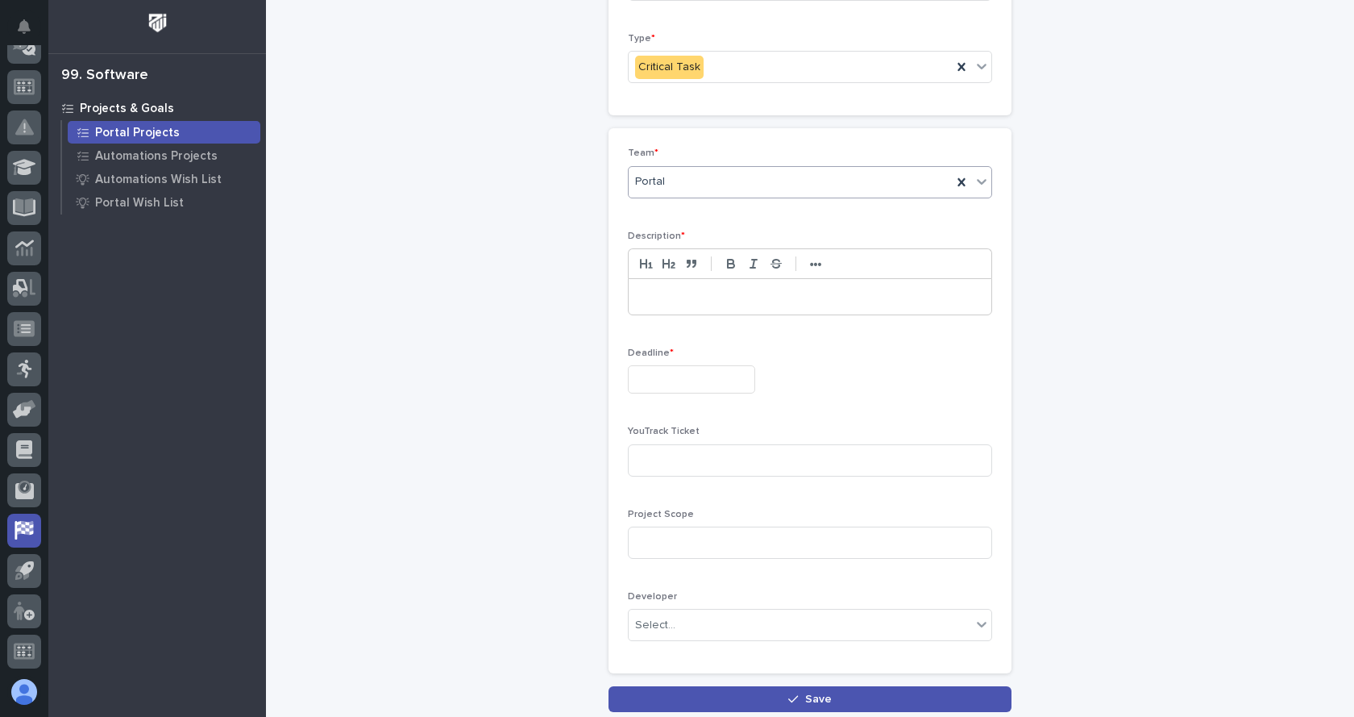
click at [667, 289] on p at bounding box center [810, 297] width 339 height 16
click at [696, 360] on div "Deadline *" at bounding box center [810, 376] width 364 height 59
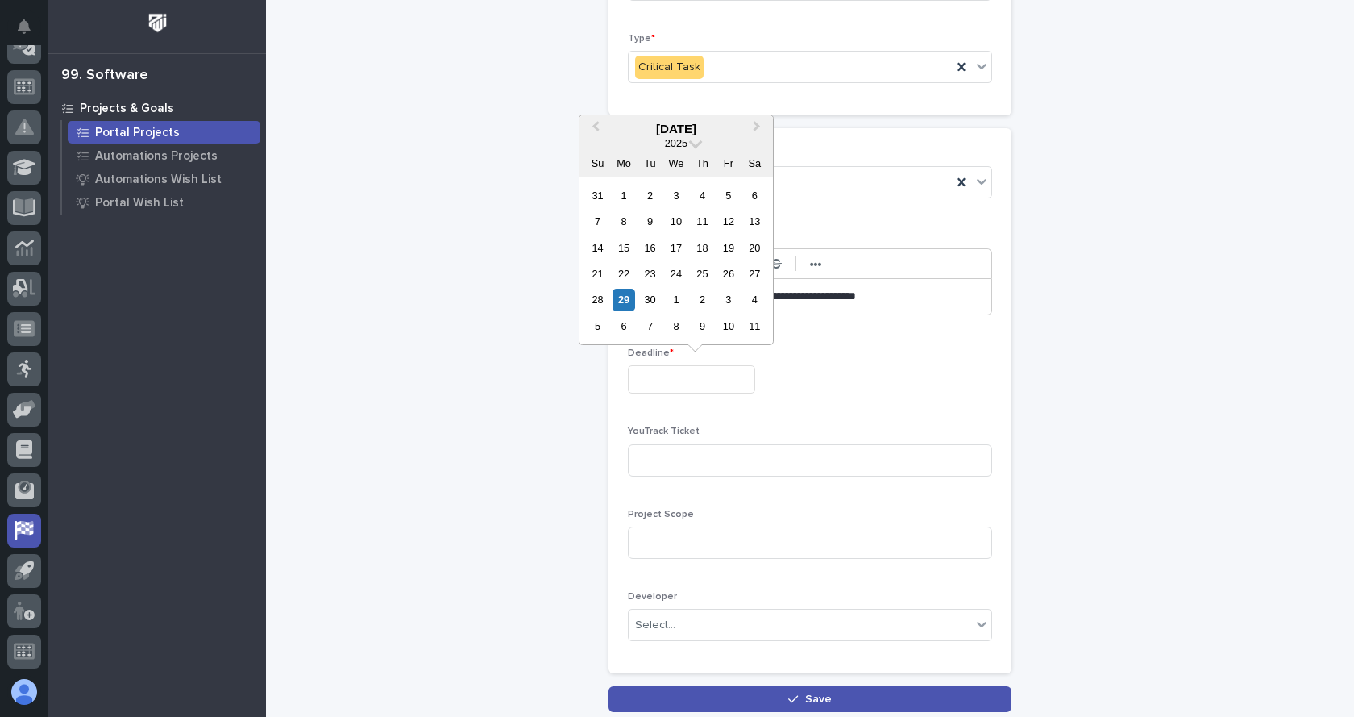
click at [694, 374] on input "text" at bounding box center [691, 379] width 127 height 28
click at [757, 126] on span "Next Month" at bounding box center [757, 129] width 0 height 22
click at [718, 300] on div "31" at bounding box center [728, 300] width 22 height 22
type input "**********"
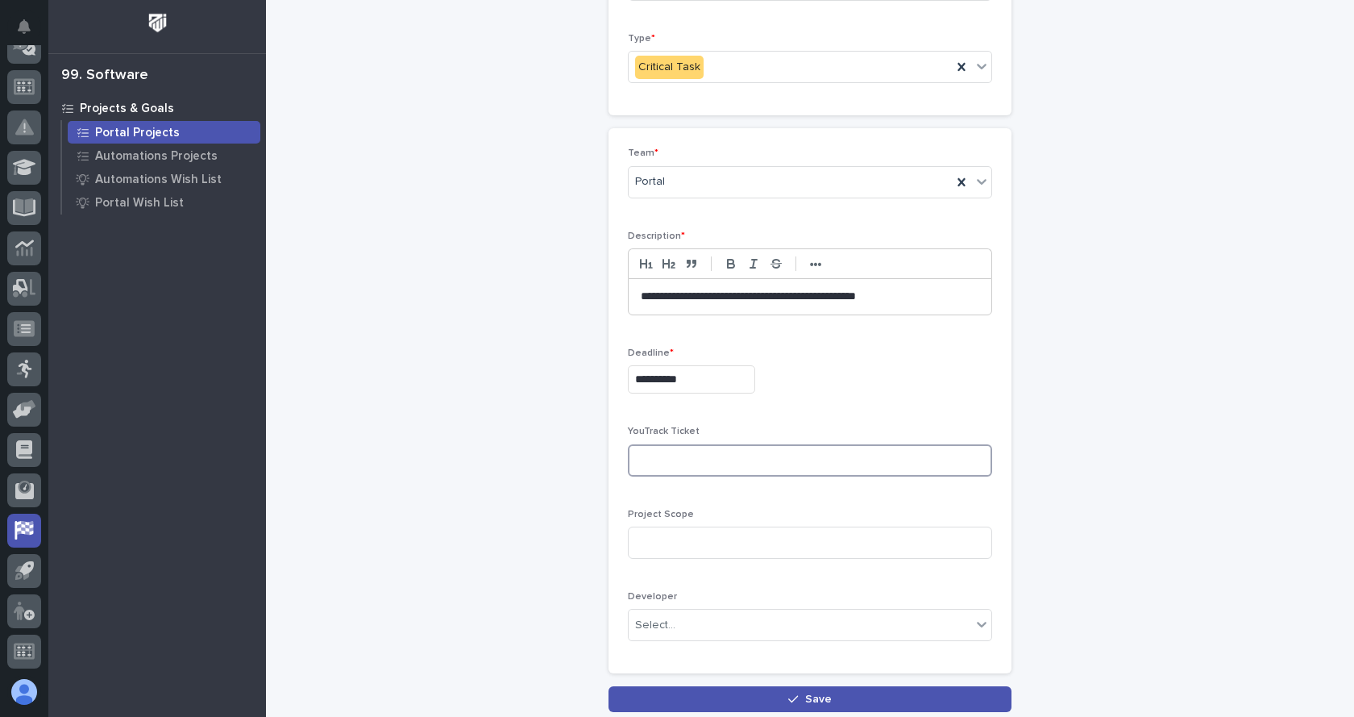
click at [641, 462] on input at bounding box center [810, 460] width 364 height 32
click at [800, 475] on input at bounding box center [810, 460] width 364 height 32
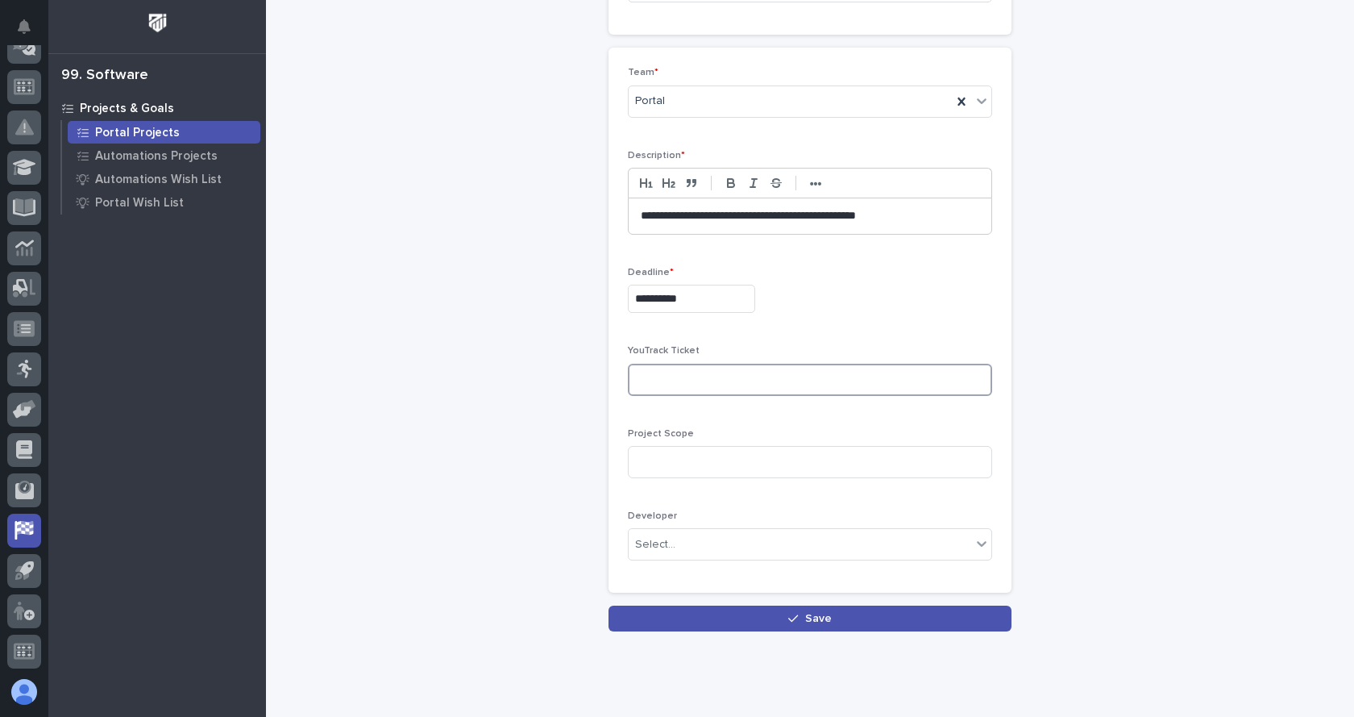
scroll to position [283, 0]
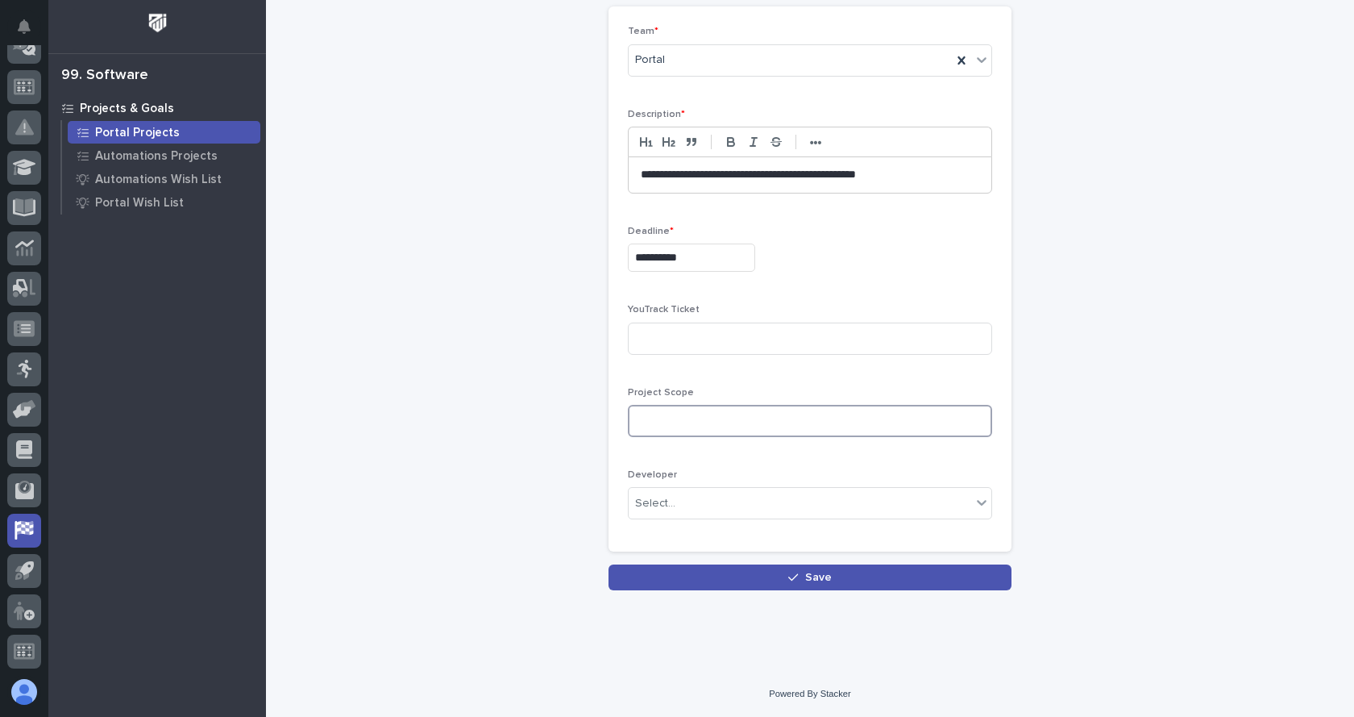
click at [741, 421] on input at bounding box center [810, 421] width 364 height 32
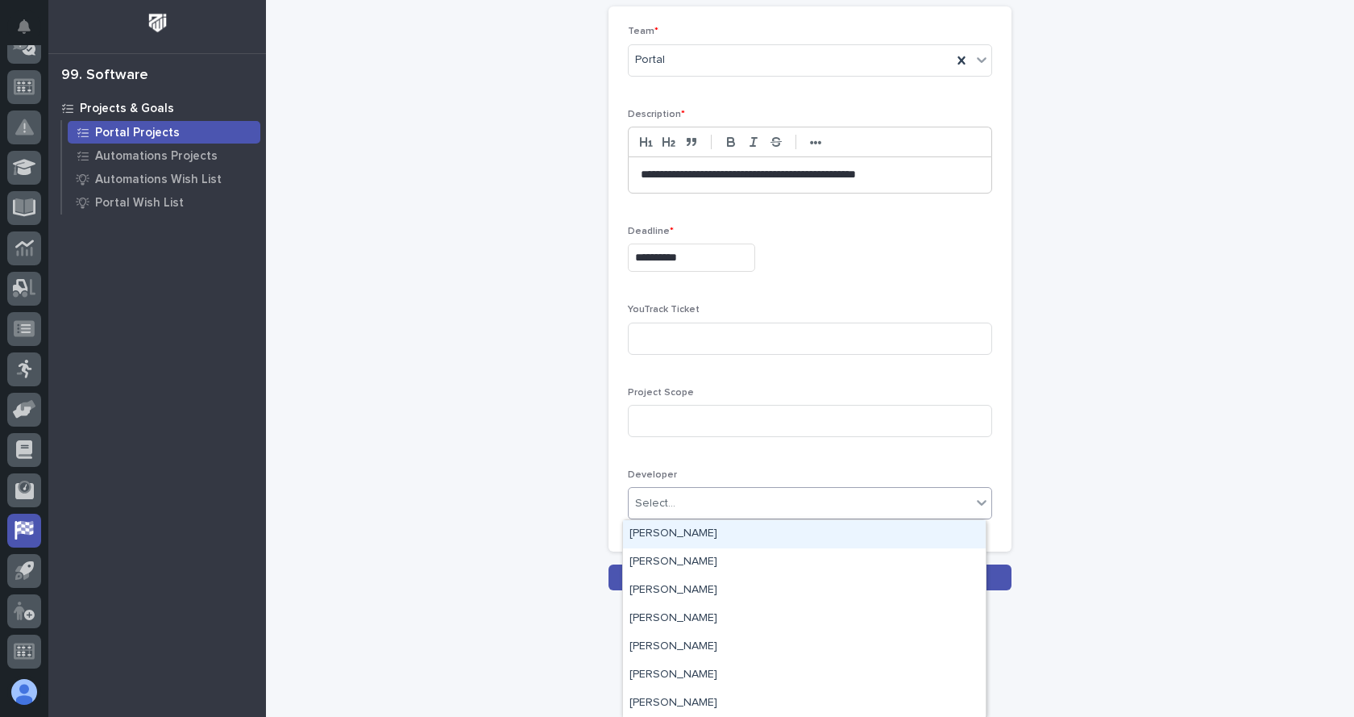
click at [725, 501] on div "Select..." at bounding box center [800, 503] width 343 height 27
click at [815, 464] on div "**********" at bounding box center [810, 279] width 364 height 506
click at [974, 503] on icon at bounding box center [982, 502] width 16 height 16
type input "****"
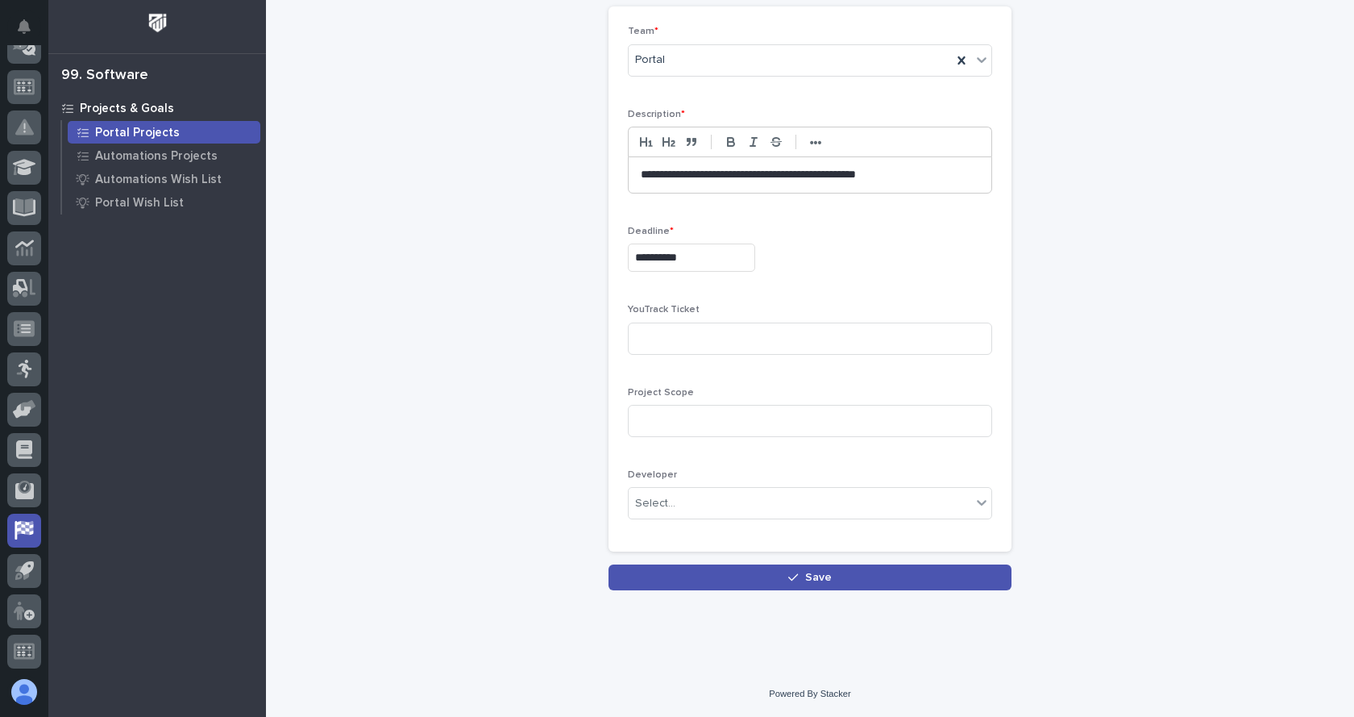
click at [1106, 299] on div "**********" at bounding box center [810, 155] width 790 height 872
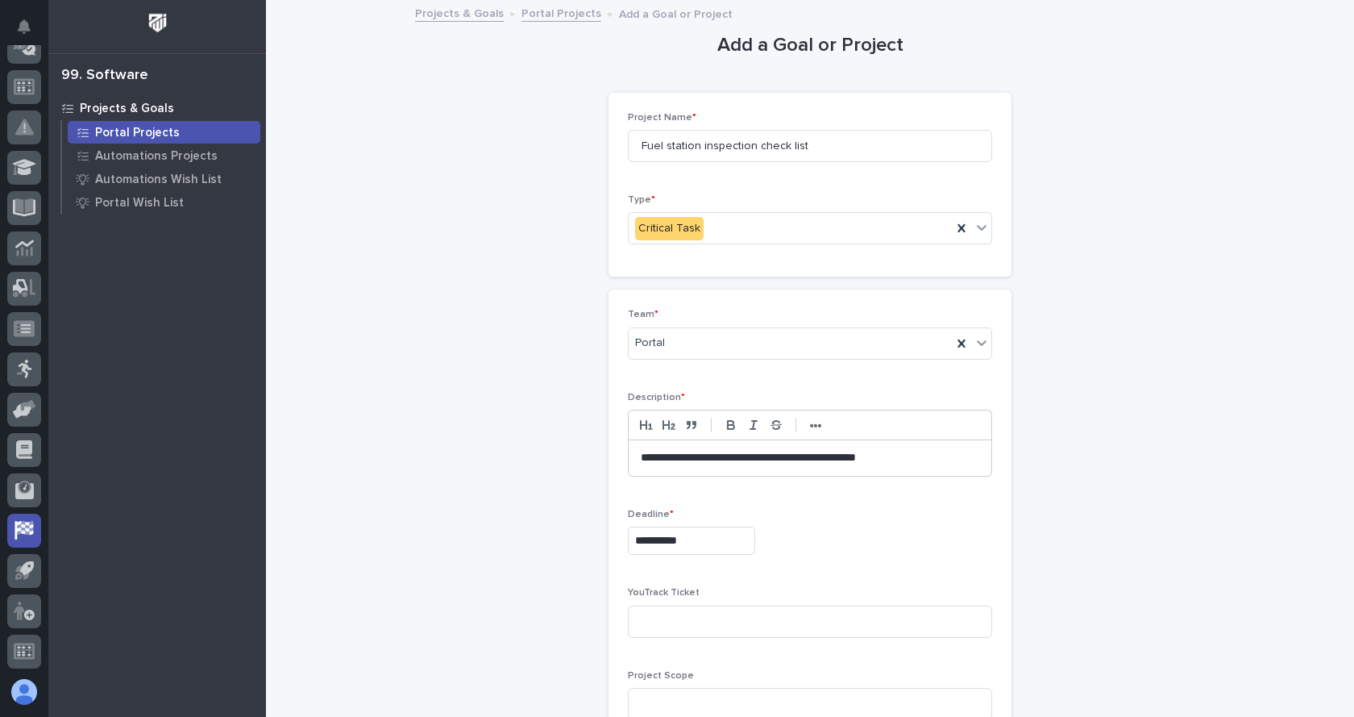
scroll to position [81, 0]
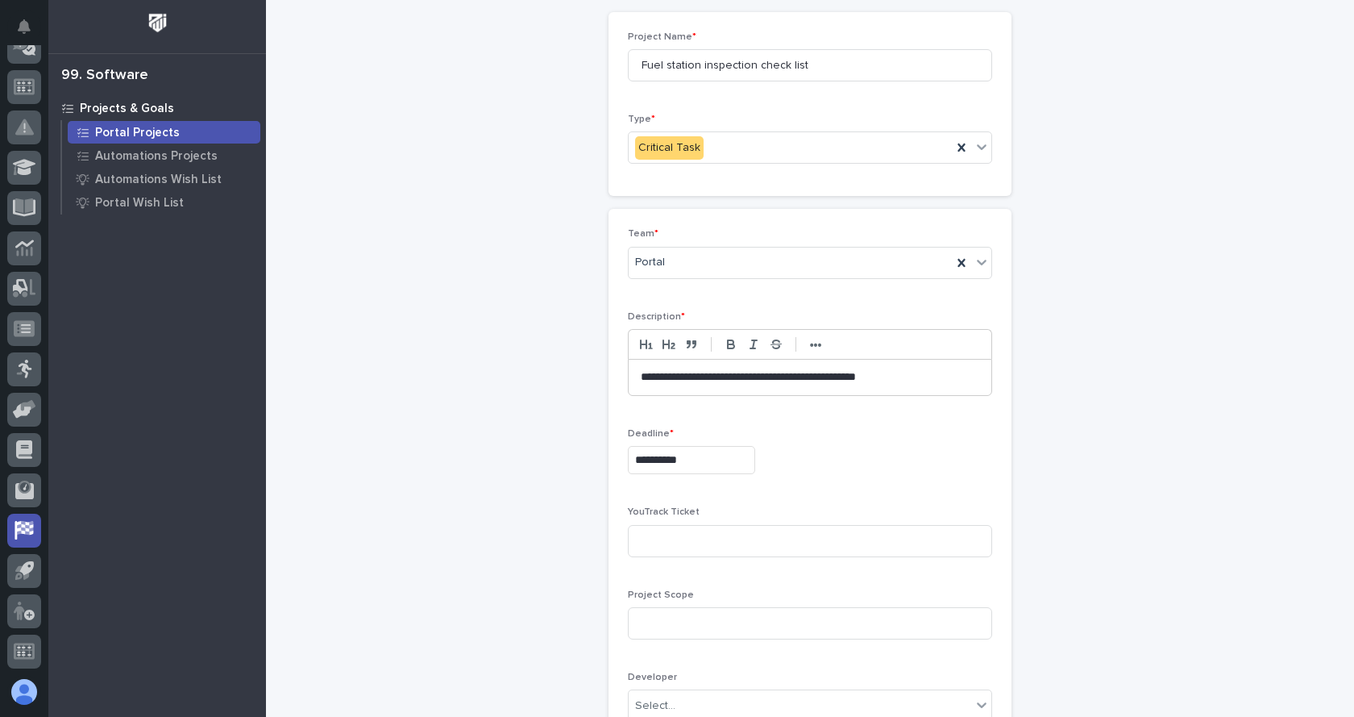
click at [918, 380] on p "**********" at bounding box center [810, 377] width 339 height 16
click at [812, 346] on strong "•••" at bounding box center [816, 345] width 12 height 13
click at [854, 347] on icon "button" at bounding box center [861, 344] width 15 height 15
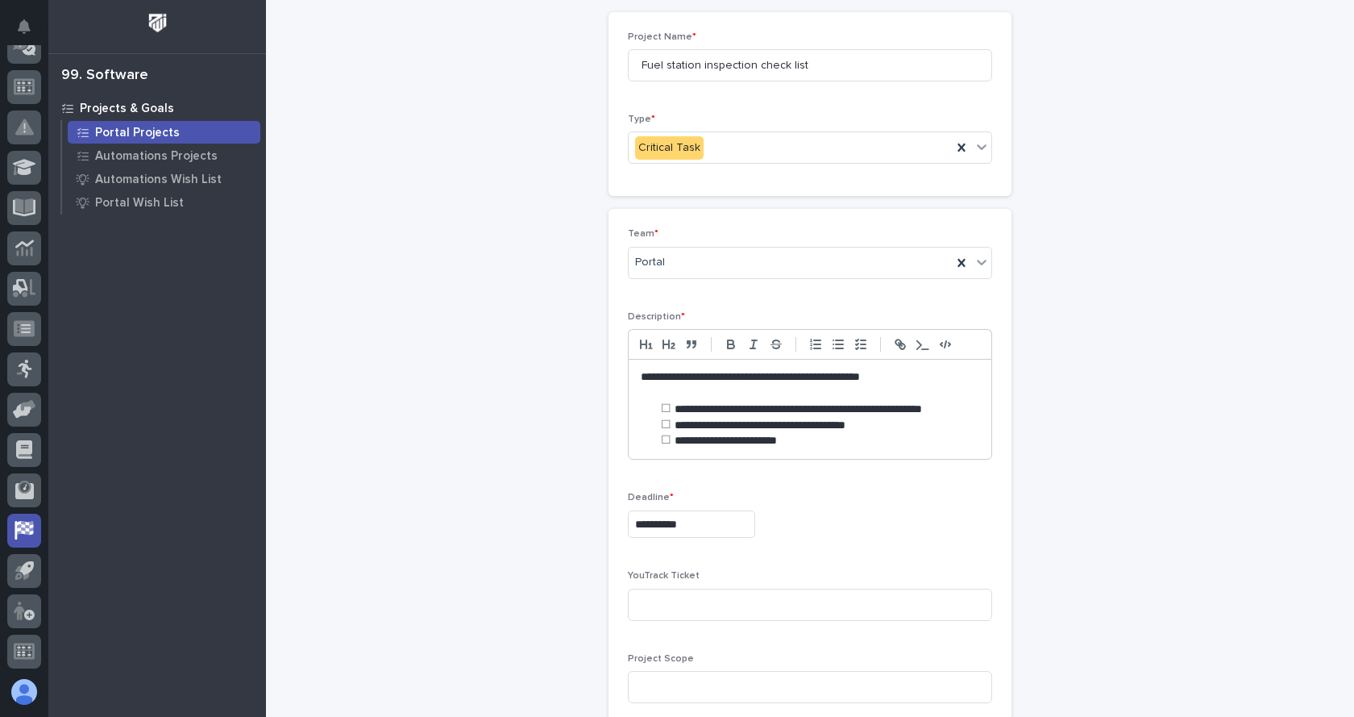
click at [784, 439] on div "**********" at bounding box center [810, 409] width 363 height 99
click at [666, 432] on div "**********" at bounding box center [810, 409] width 363 height 99
click at [867, 422] on div "**********" at bounding box center [810, 409] width 363 height 99
click at [969, 405] on div "**********" at bounding box center [810, 409] width 363 height 99
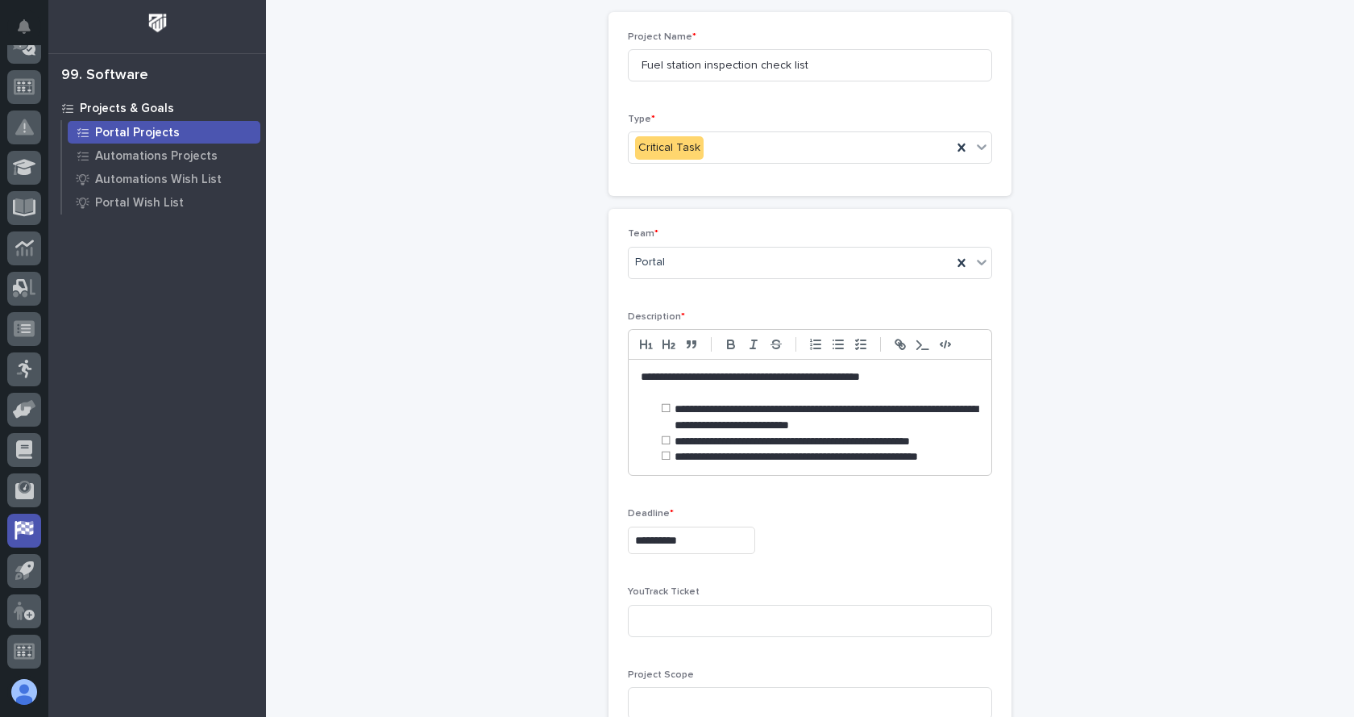
drag, startPoint x: 780, startPoint y: 427, endPoint x: 973, endPoint y: 447, distance: 193.7
click at [973, 447] on div "**********" at bounding box center [810, 417] width 363 height 115
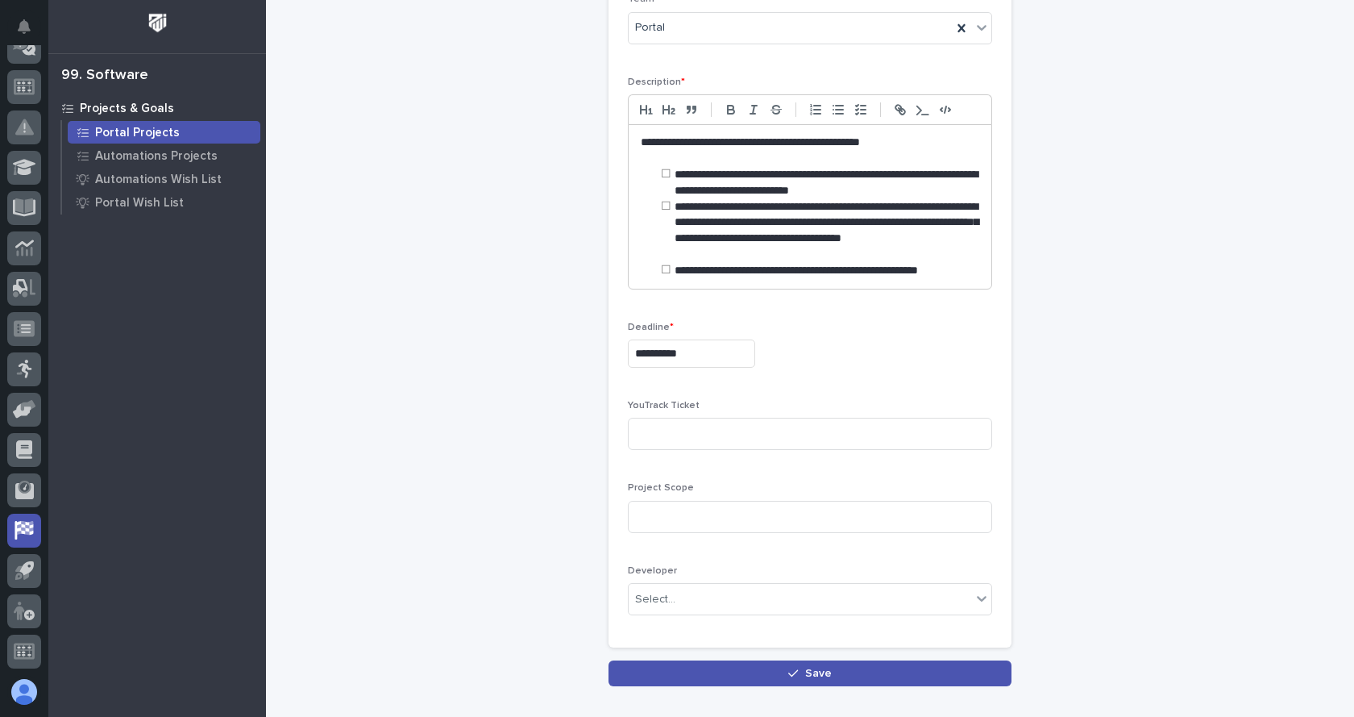
scroll to position [411, 0]
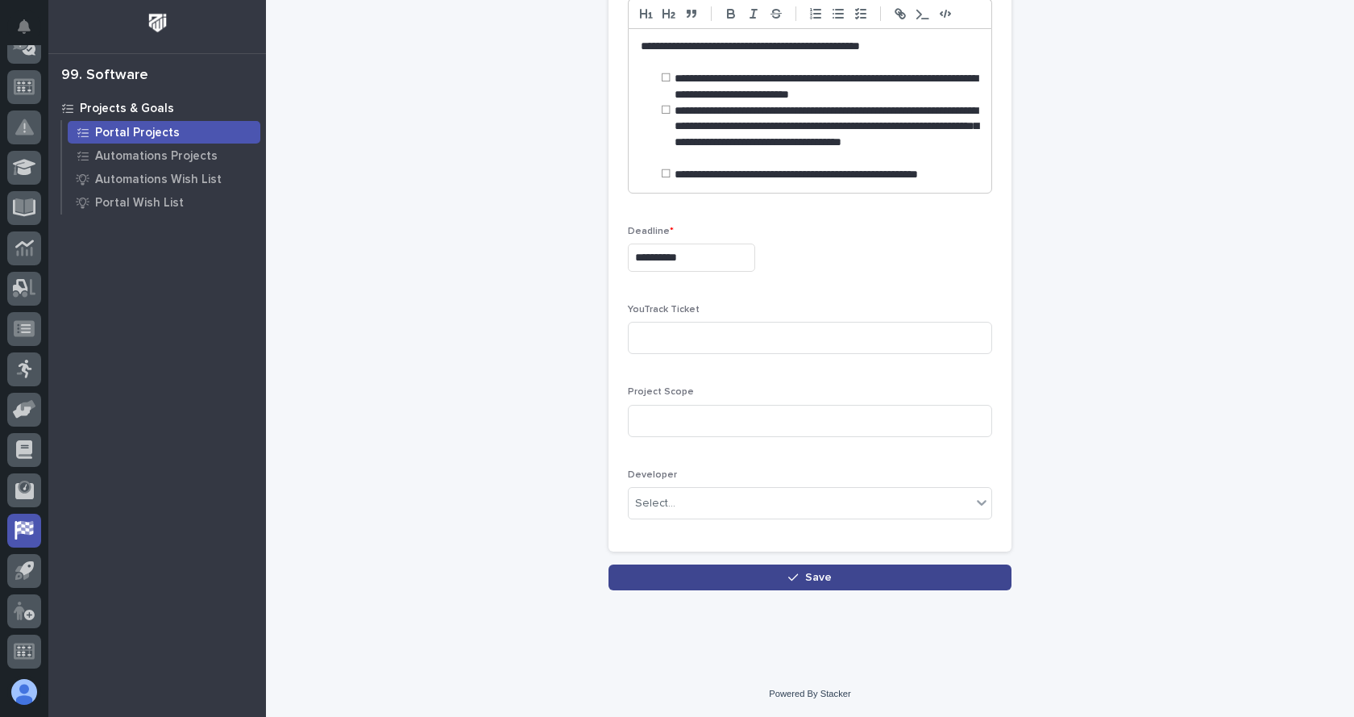
click at [807, 578] on span "Save" at bounding box center [818, 577] width 27 height 11
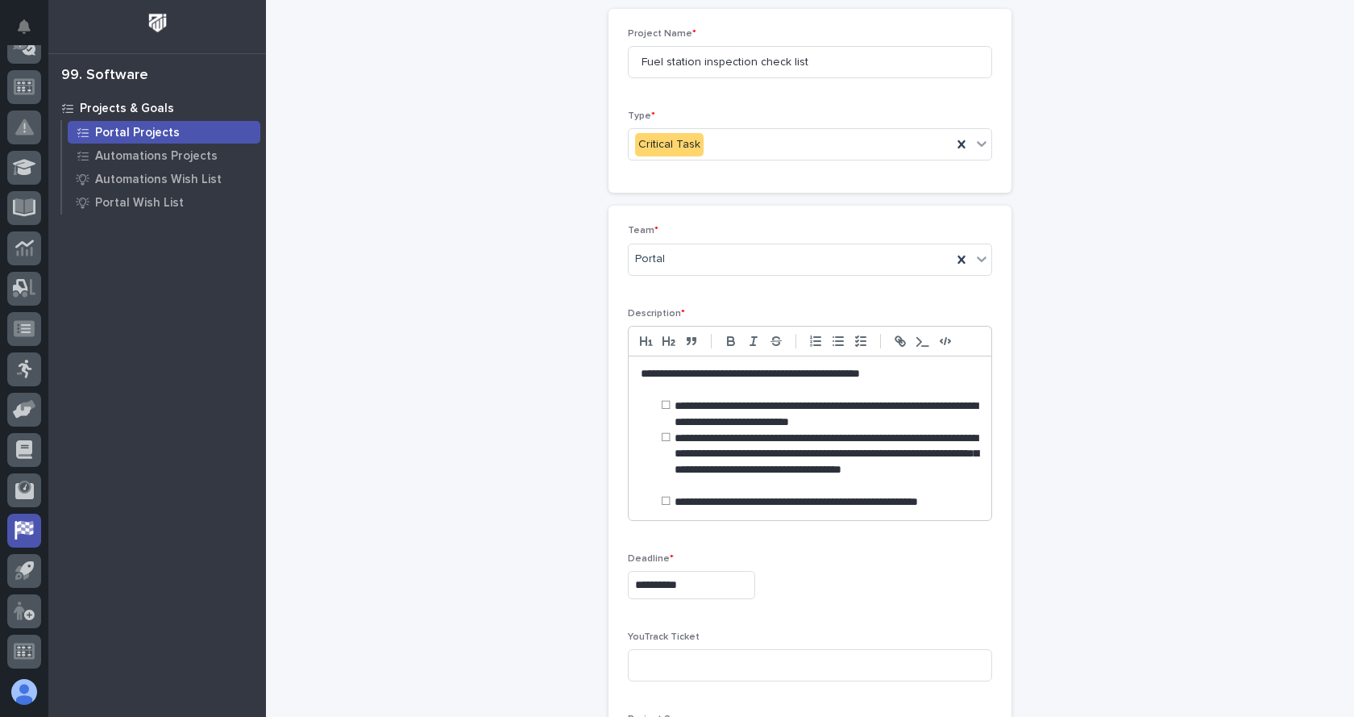
scroll to position [435, 0]
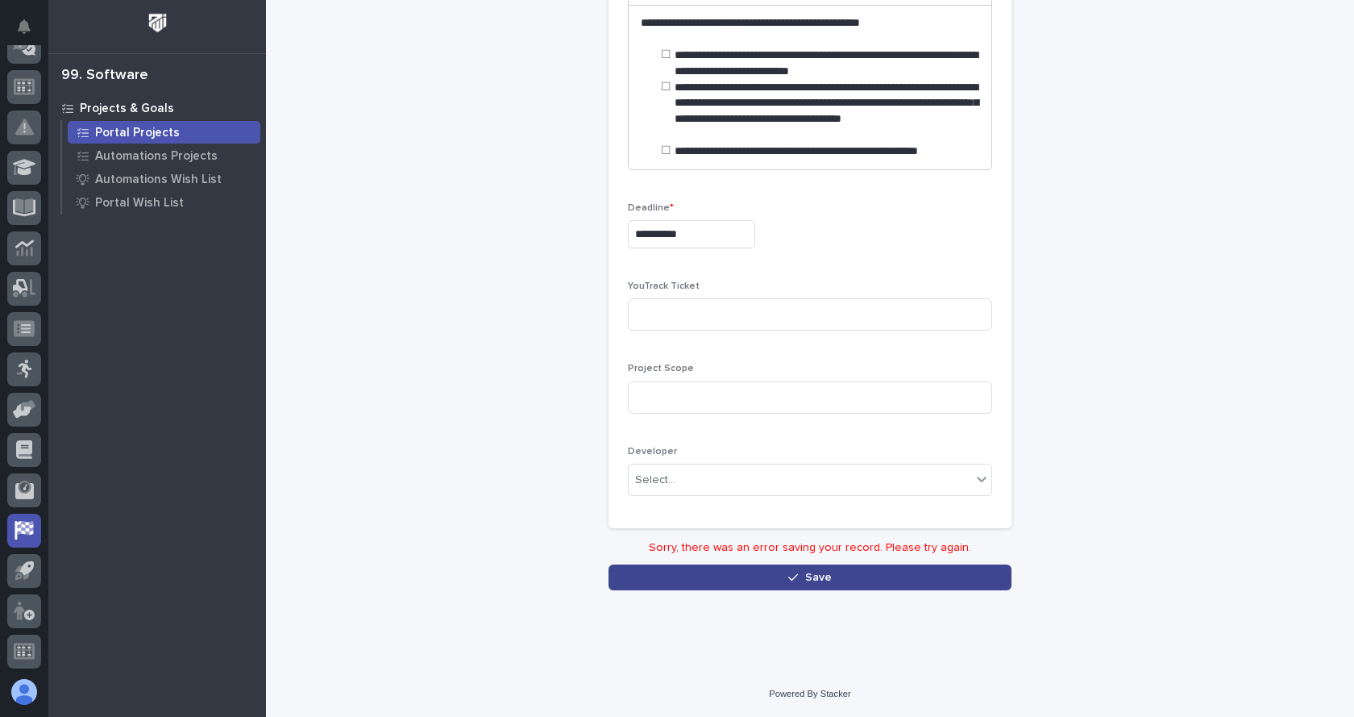
click at [798, 579] on div "button" at bounding box center [796, 577] width 16 height 11
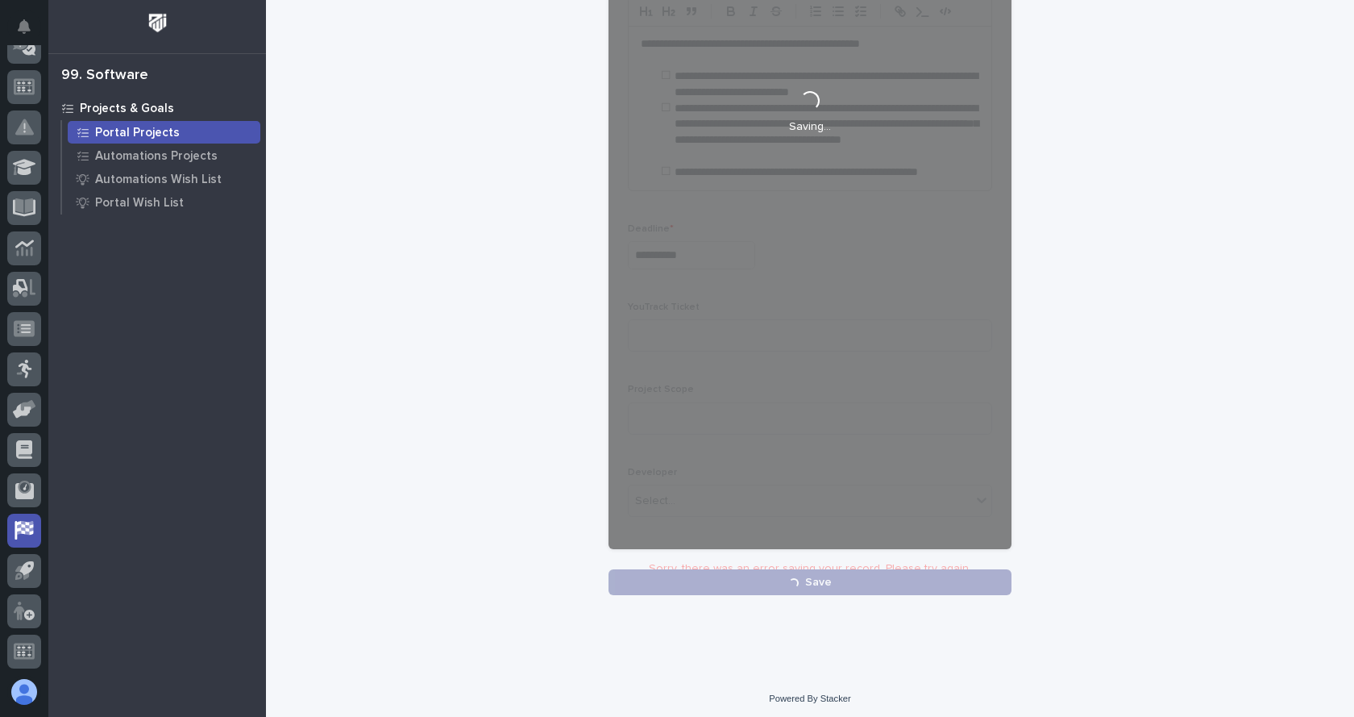
scroll to position [411, 0]
